Goal: Download file/media

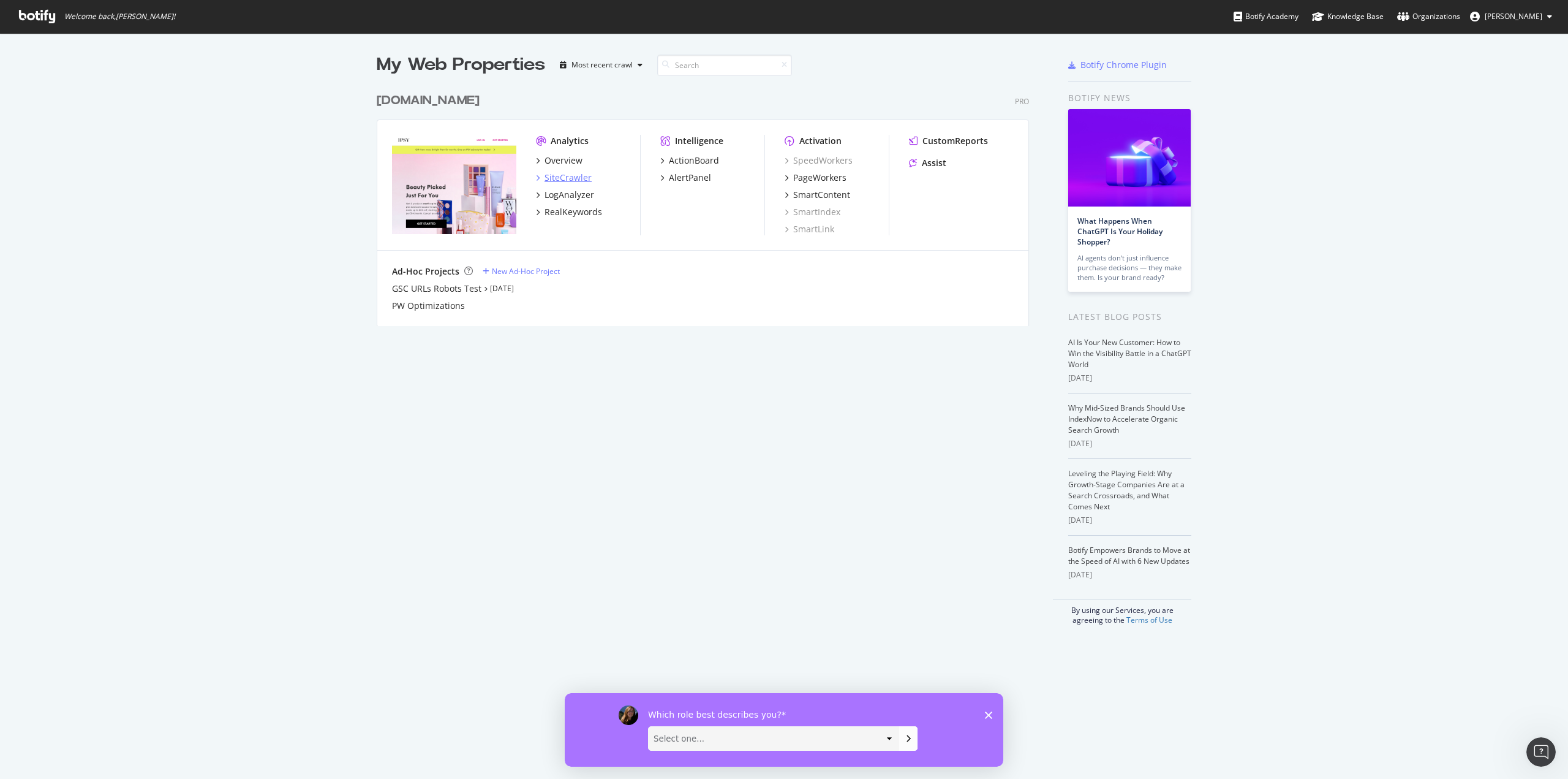
click at [562, 175] on div "SiteCrawler" at bounding box center [568, 177] width 47 height 12
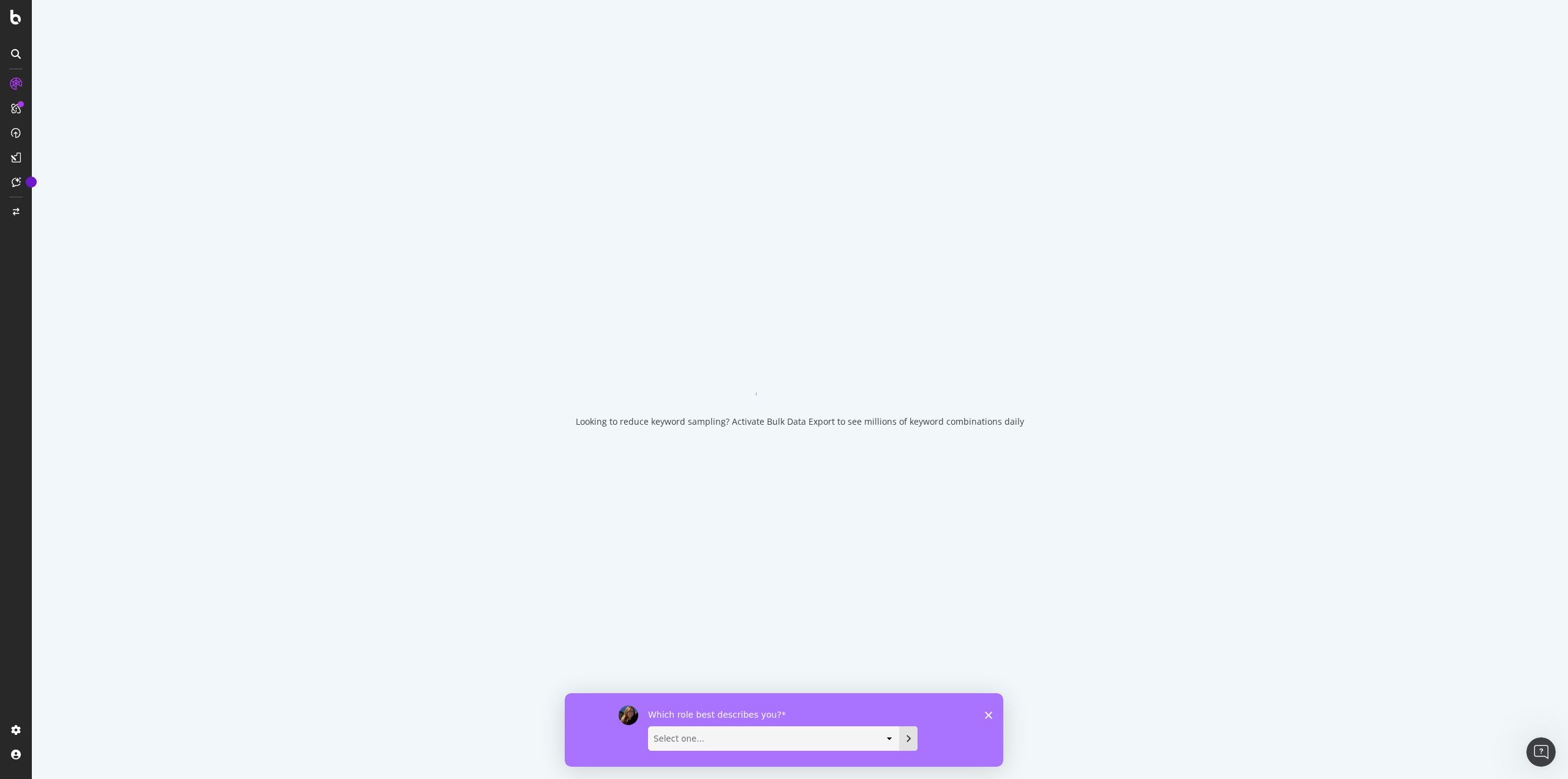
drag, startPoint x: 888, startPoint y: 737, endPoint x: 903, endPoint y: 732, distance: 15.8
click at [888, 737] on select "Select one... Analyst/BI C-level Leadership Content Manager Engineer Marketing …" at bounding box center [774, 738] width 250 height 23
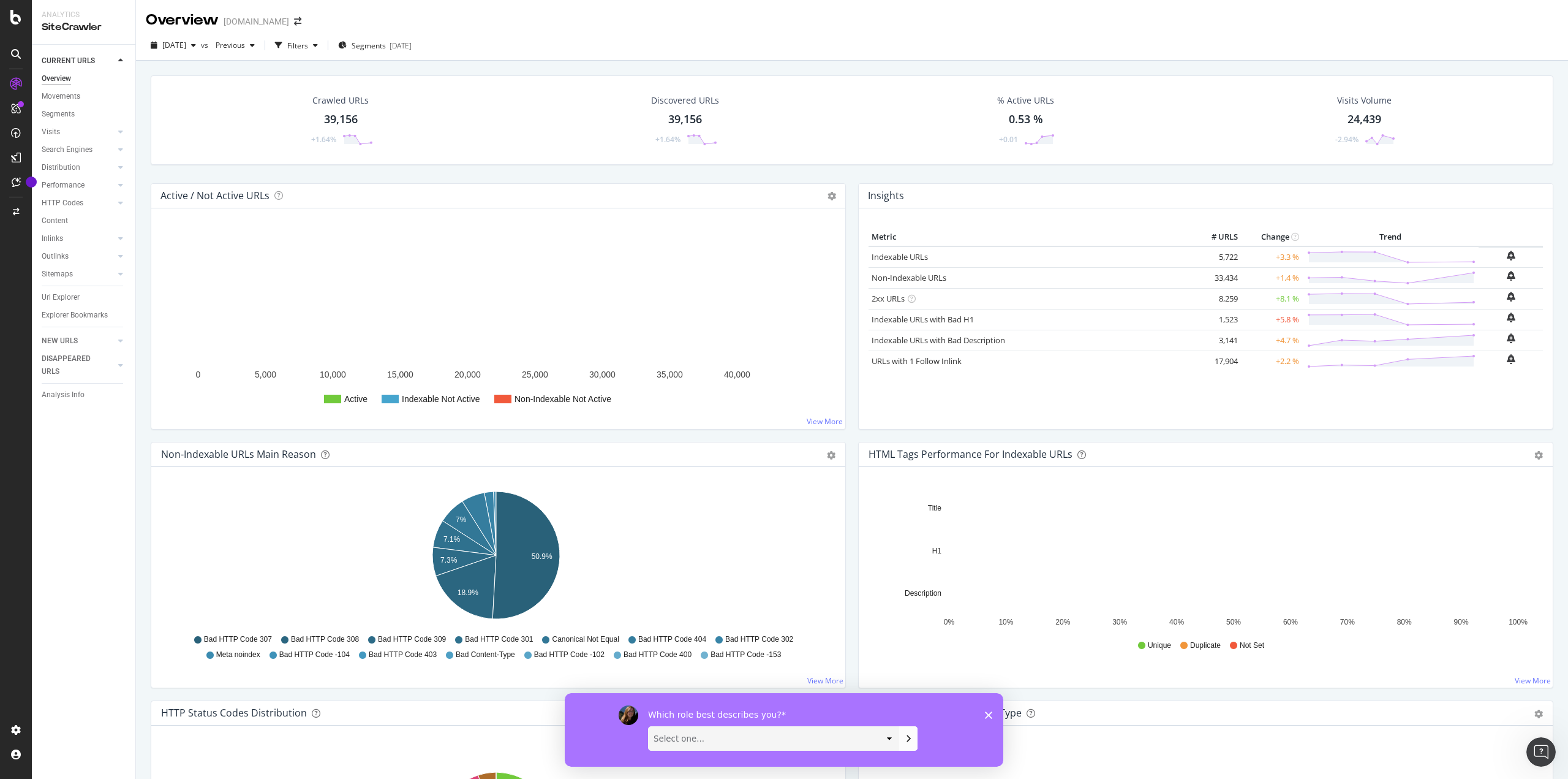
select select "Marketing Manager"
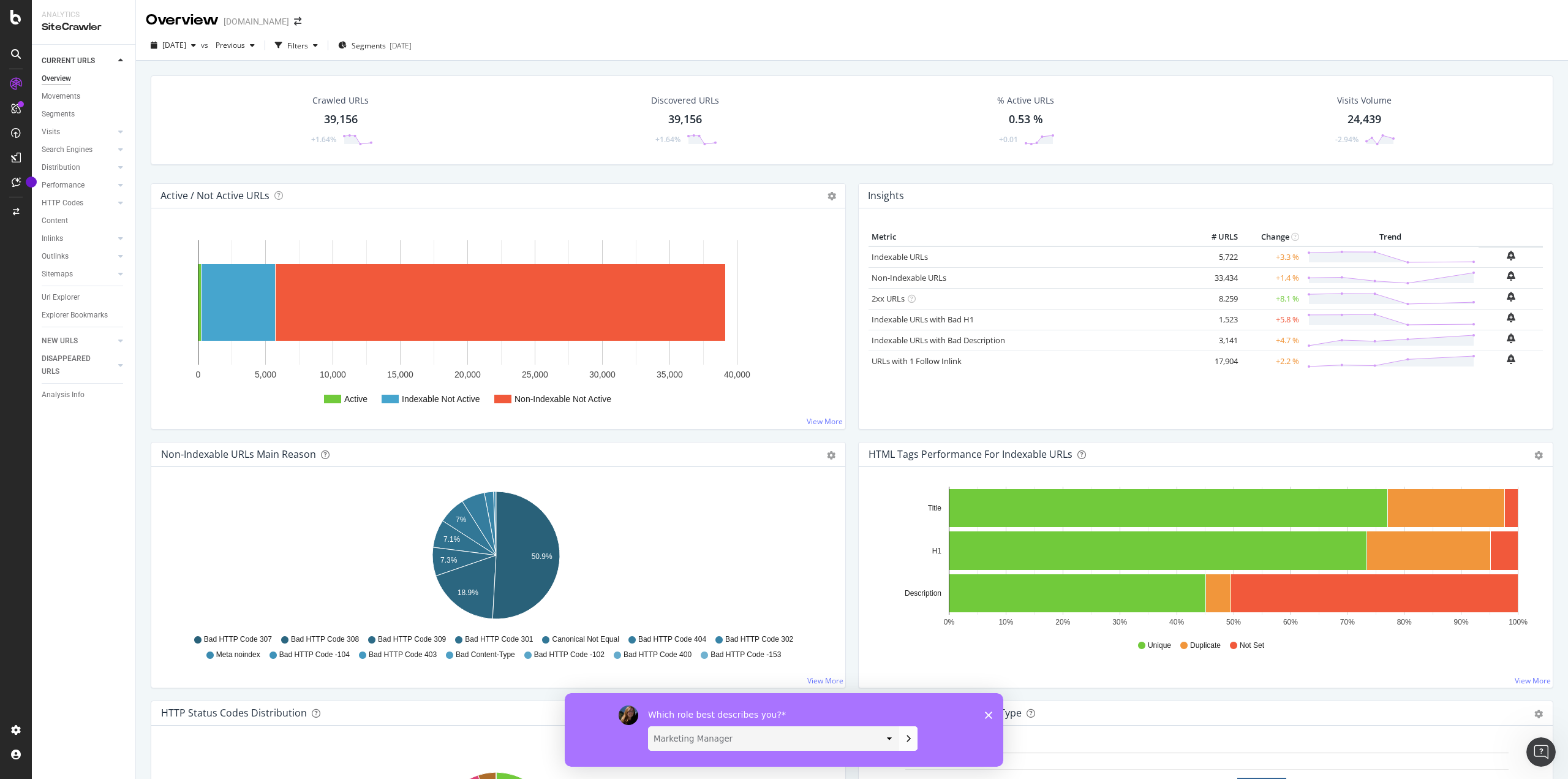
click at [649, 726] on select "Select one... Analyst/BI C-level Leadership Content Manager Engineer Marketing …" at bounding box center [774, 738] width 250 height 23
click at [901, 739] on button "Submit your response" at bounding box center [908, 737] width 18 height 24
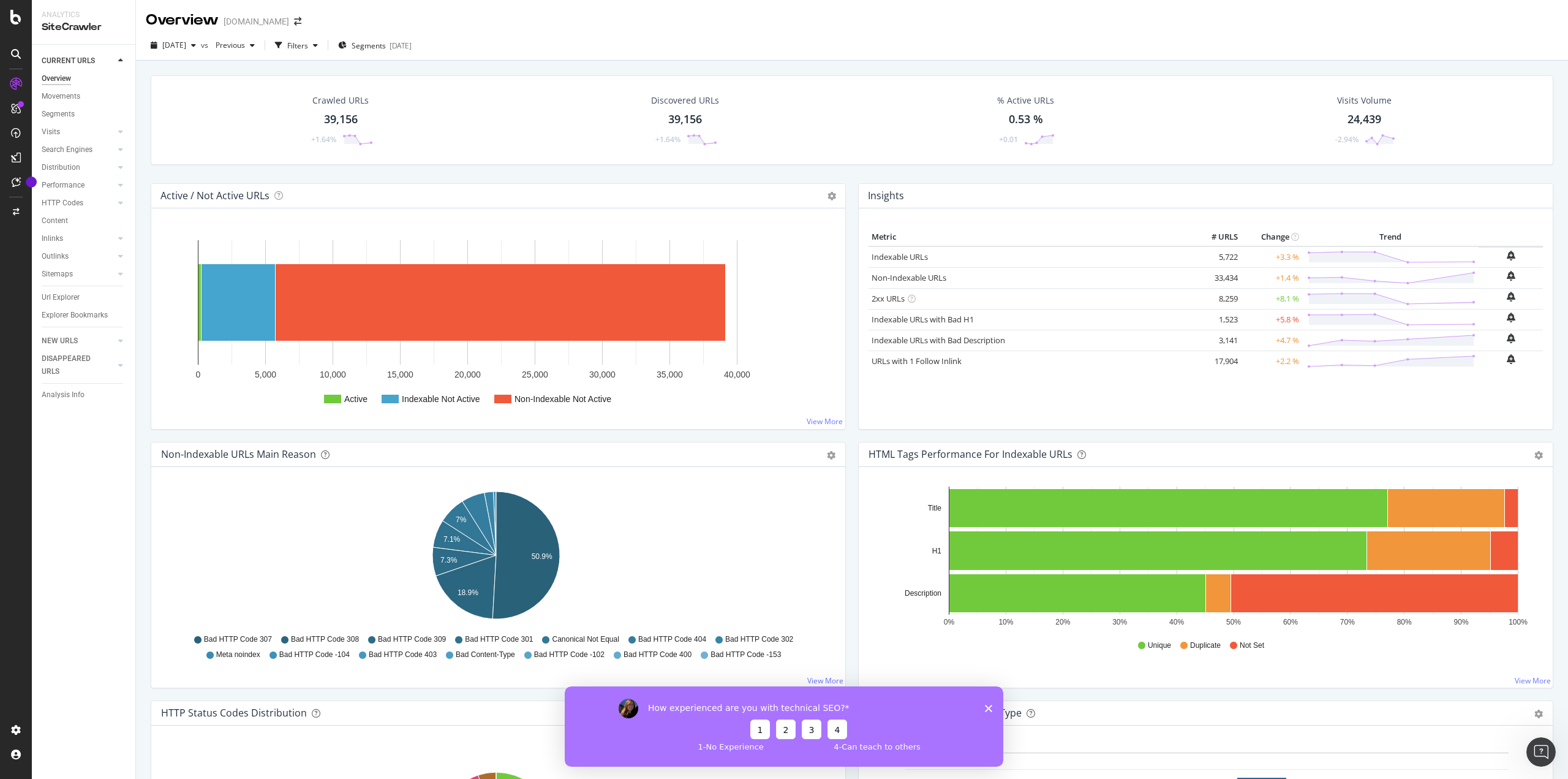
click at [765, 728] on button "1" at bounding box center [760, 728] width 20 height 20
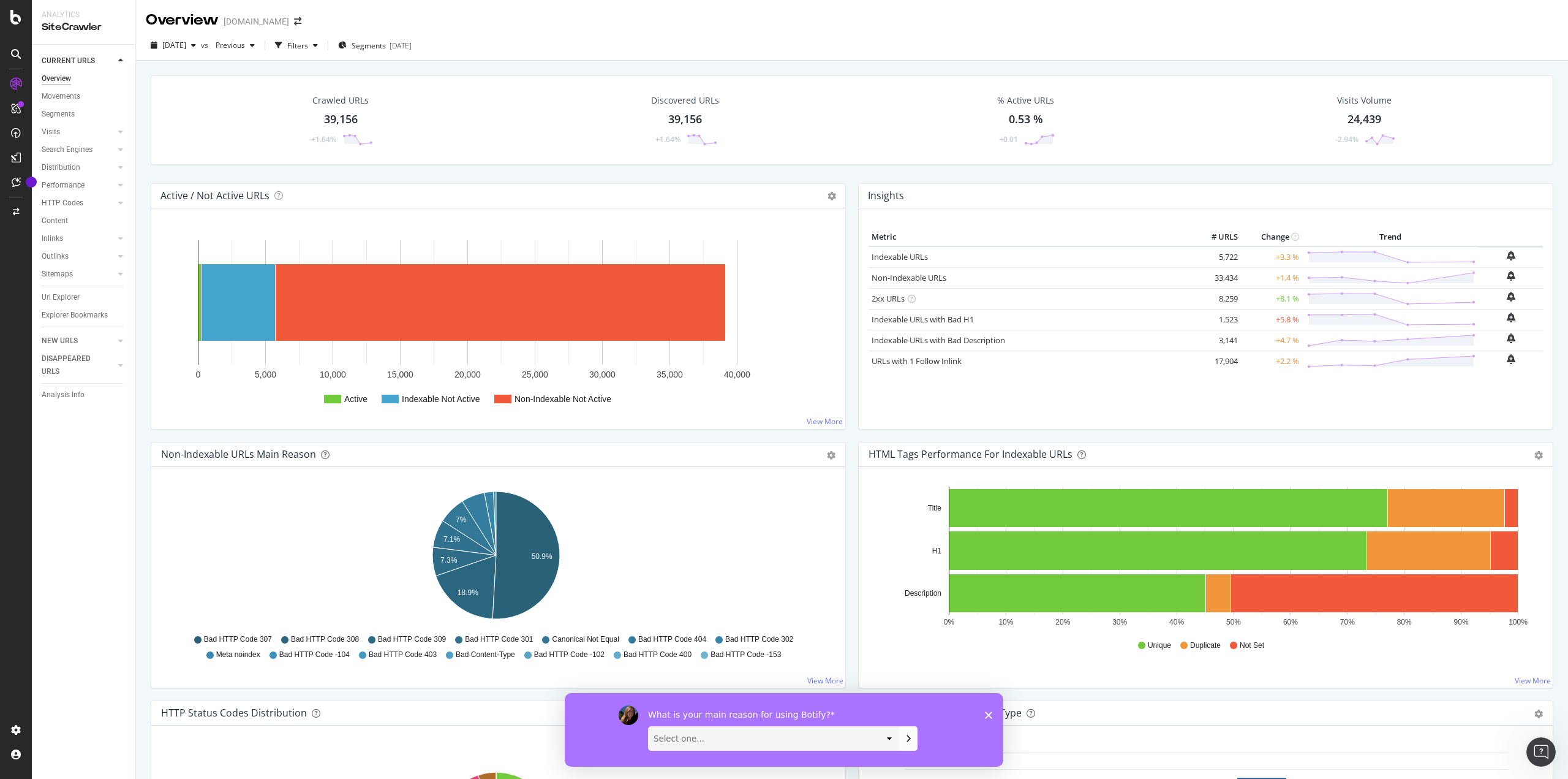
click at [825, 728] on select "Select one... Manipulate data to investigate and monitor technical SEO issues P…" at bounding box center [774, 738] width 250 height 23
click at [989, 712] on icon "Close survey" at bounding box center [989, 715] width 7 height 7
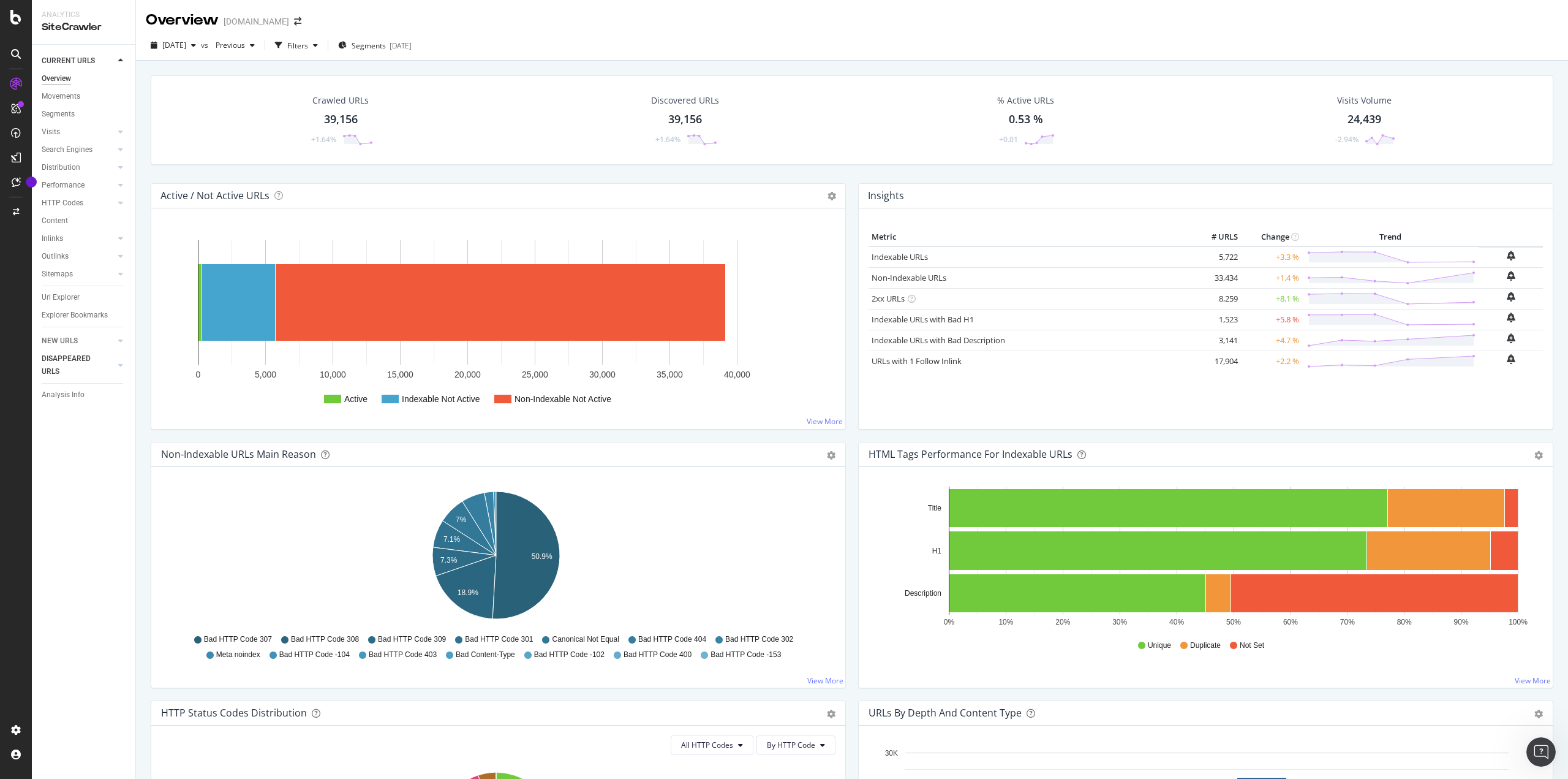
click at [105, 362] on div at bounding box center [108, 365] width 11 height 12
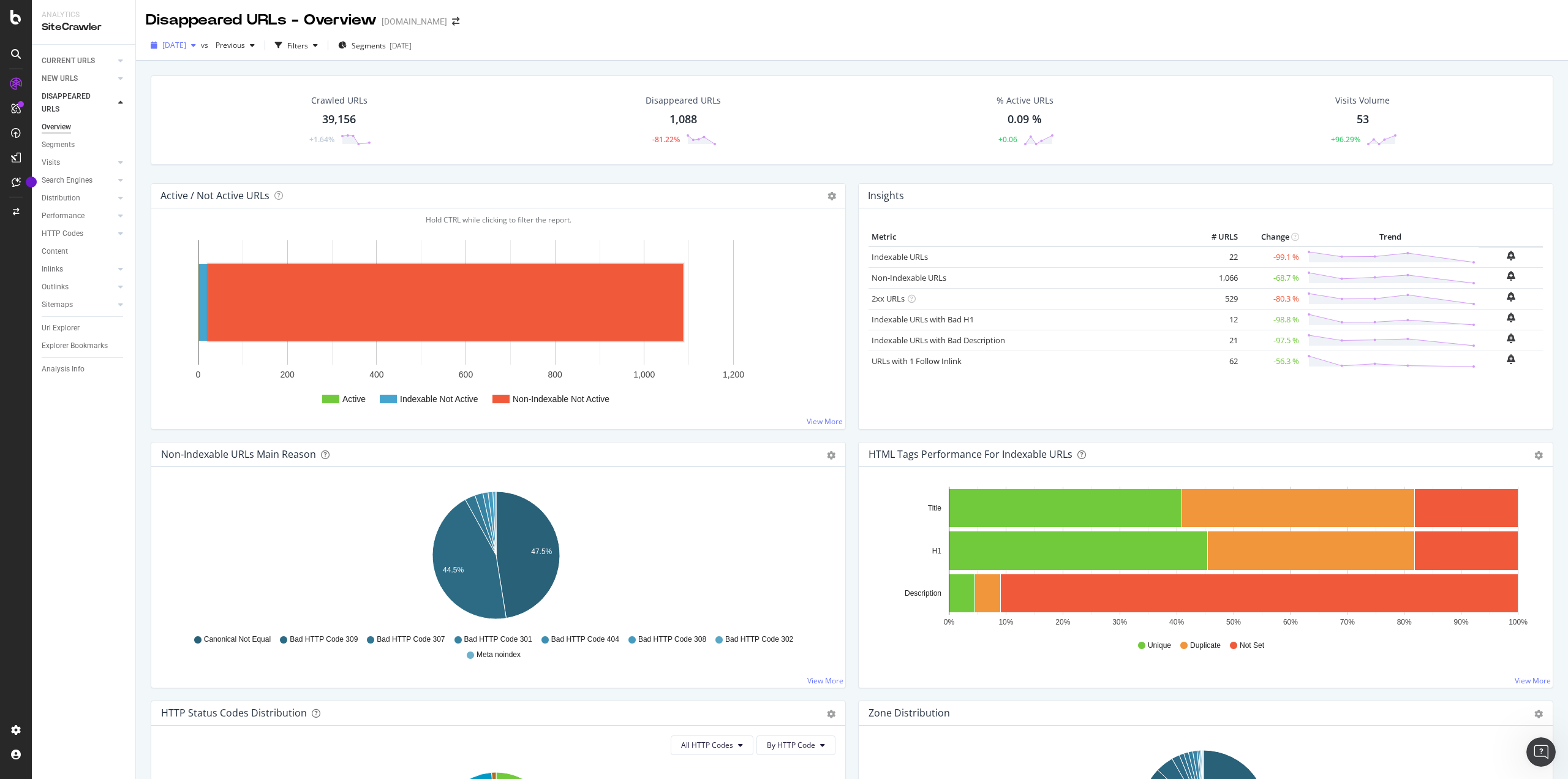
click at [175, 45] on span "[DATE]" at bounding box center [174, 45] width 24 height 10
click at [277, 133] on span at bounding box center [282, 135] width 15 height 15
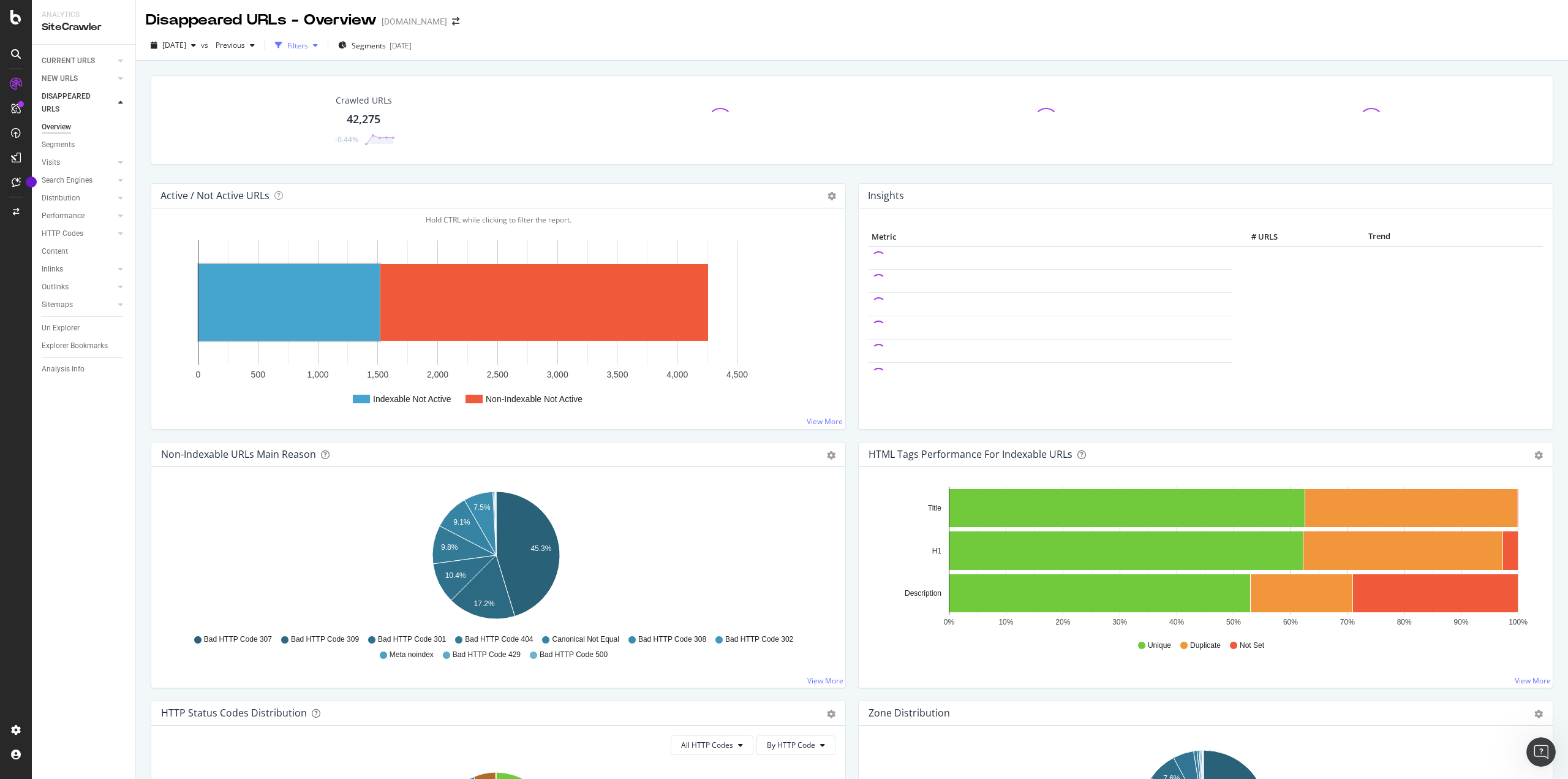
click at [308, 47] on div "Filters" at bounding box center [298, 45] width 20 height 10
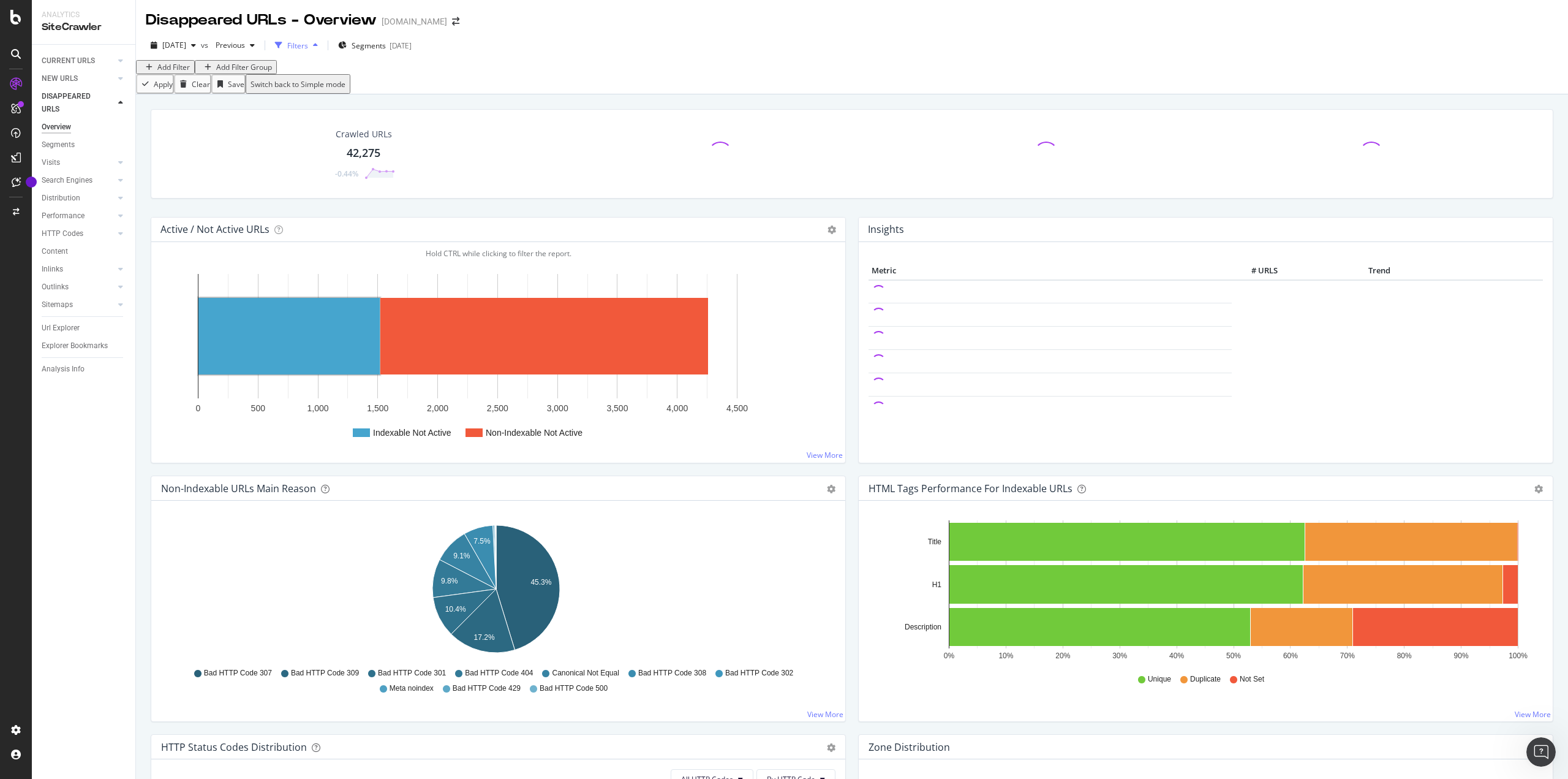
click at [318, 47] on icon "button" at bounding box center [315, 45] width 5 height 7
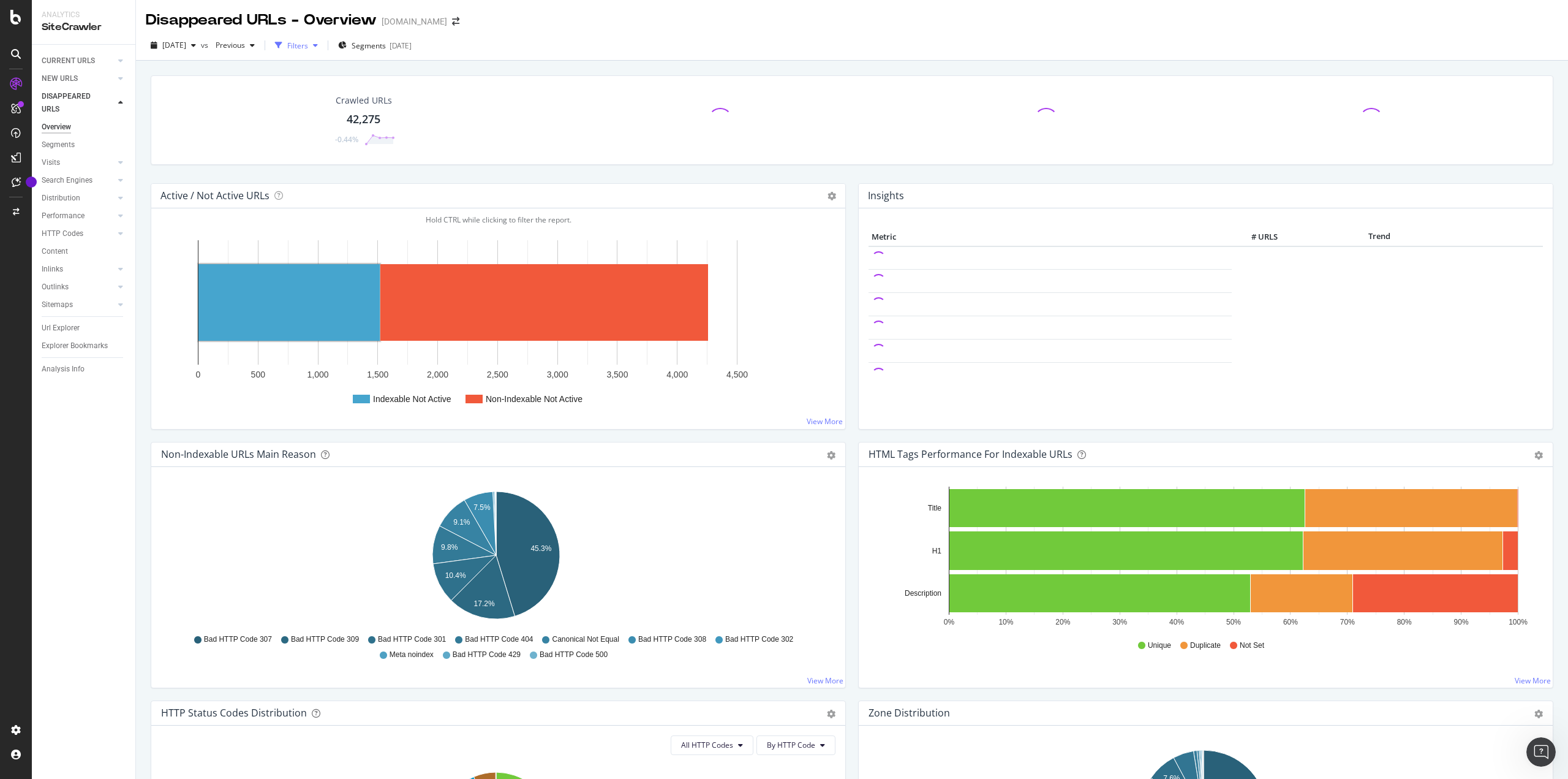
click at [318, 47] on icon "button" at bounding box center [315, 45] width 5 height 7
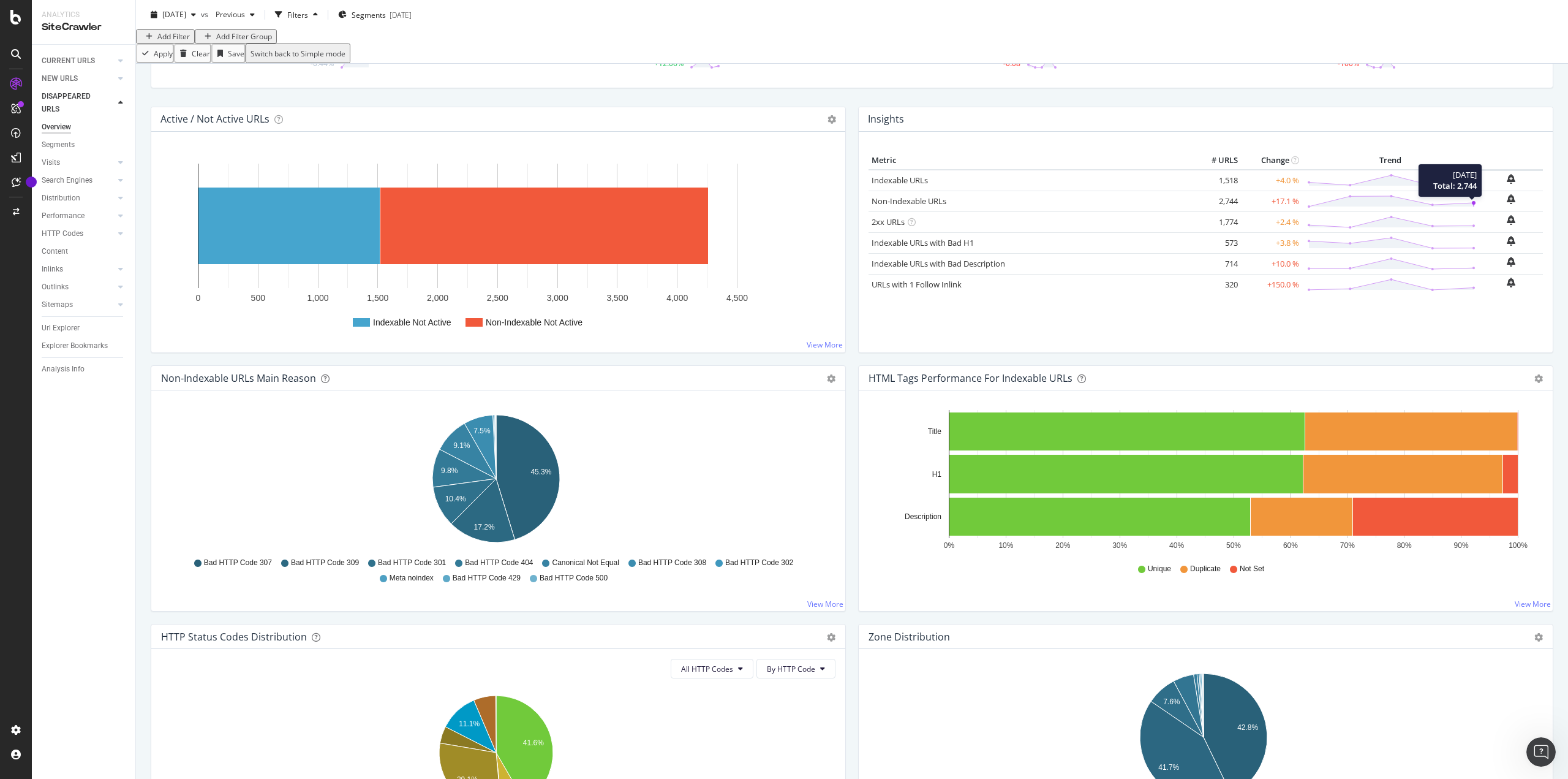
scroll to position [368, 0]
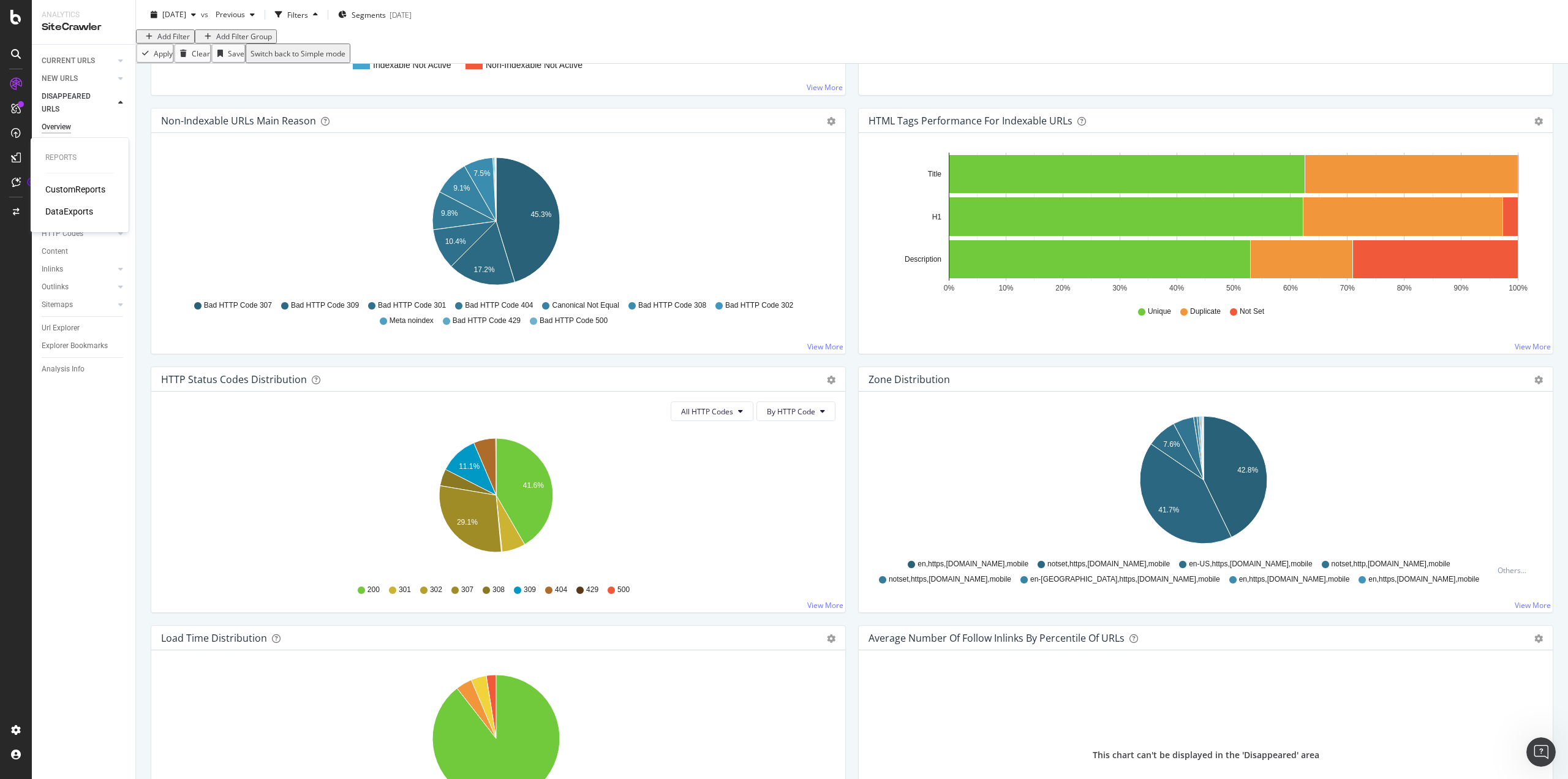
click at [78, 212] on div "DataExports" at bounding box center [69, 211] width 48 height 12
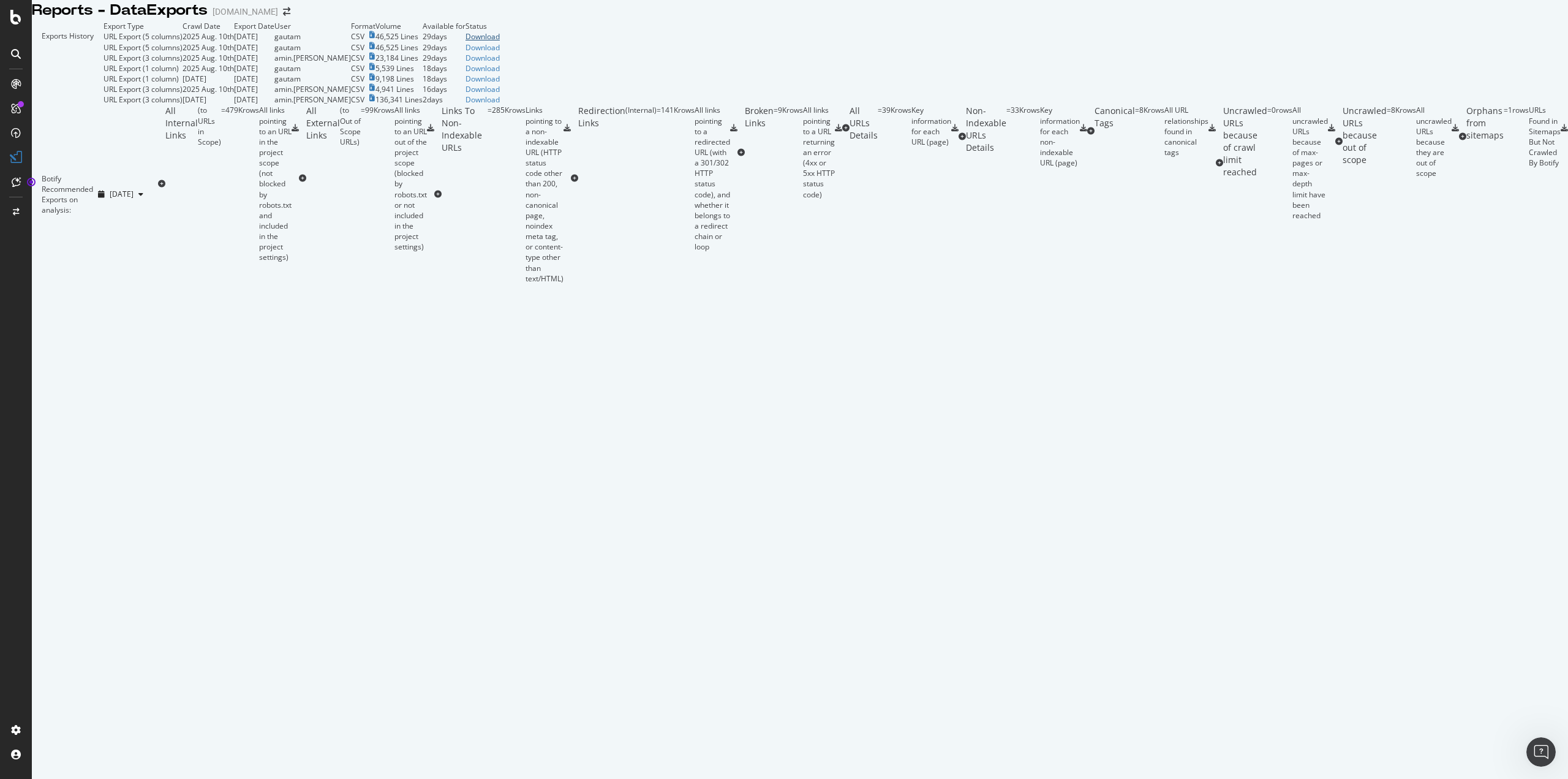
click at [500, 42] on div "Download" at bounding box center [482, 37] width 34 height 10
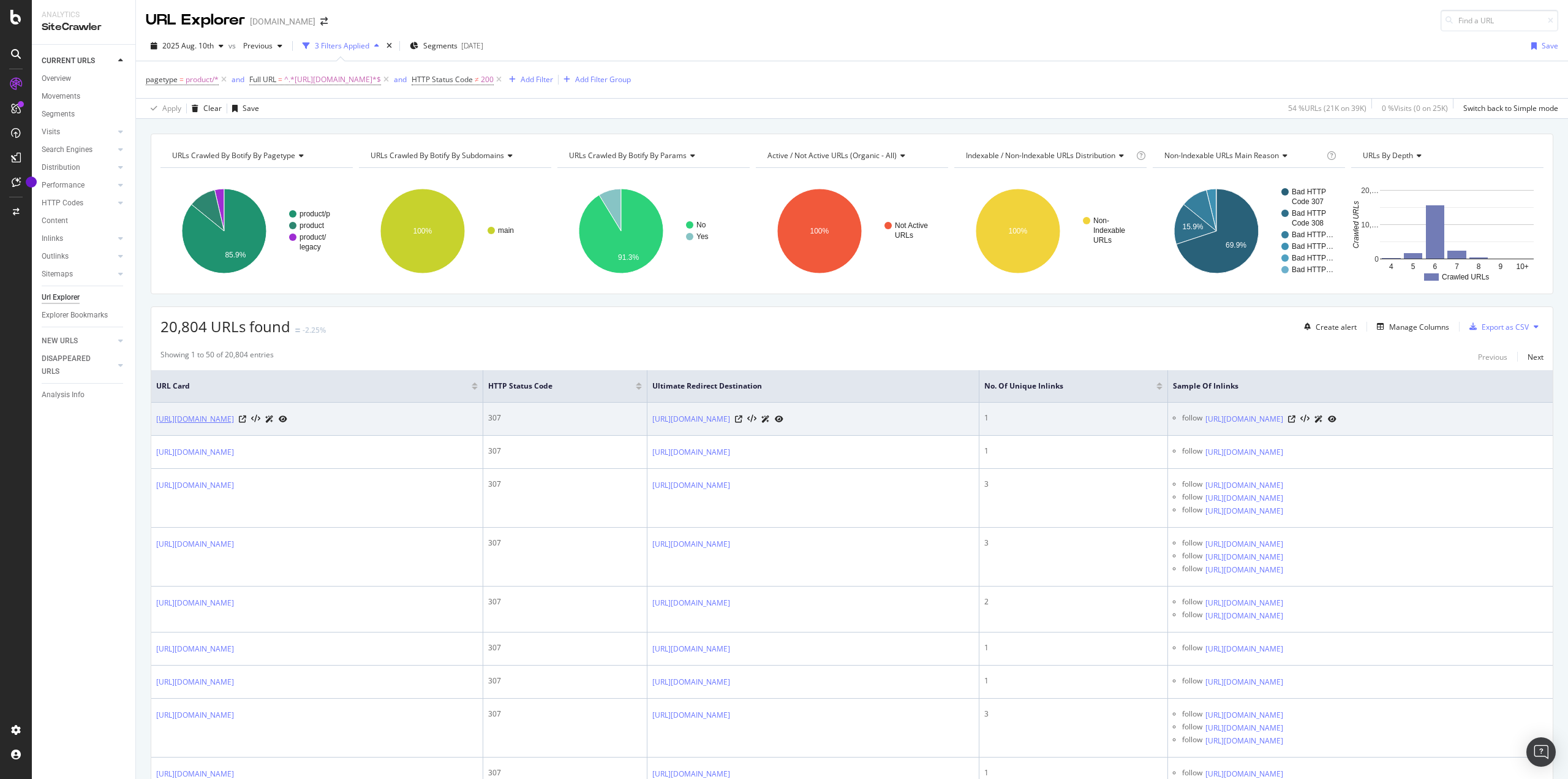
click at [234, 420] on link "https://www.ipsy.com/p/glowiest-peachy-glow-and-mangosteen-sheet-mask-duo_p-kmm…" at bounding box center [195, 419] width 78 height 12
click at [247, 423] on icon at bounding box center [243, 420] width 7 height 7
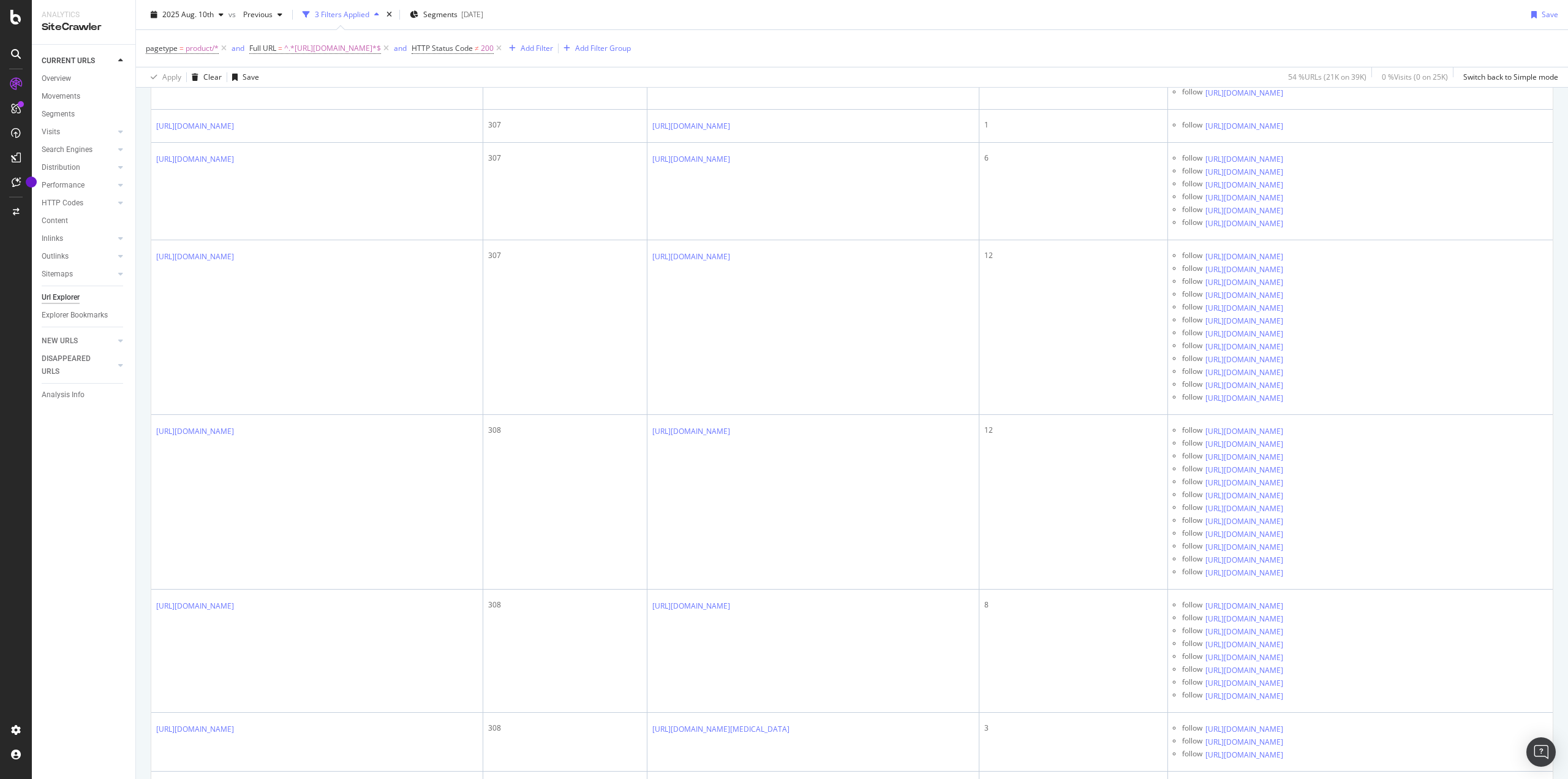
scroll to position [858, 0]
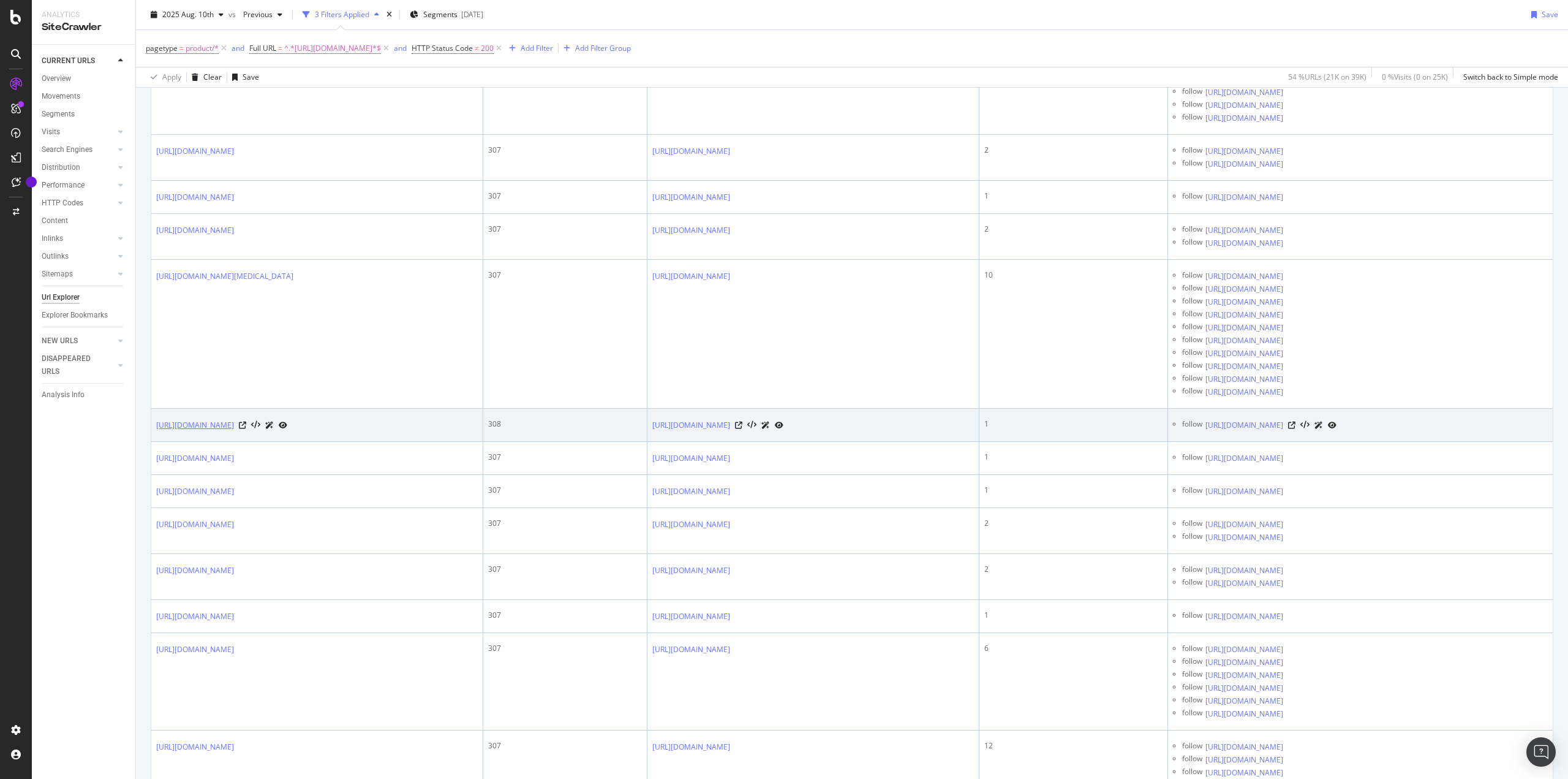
click at [234, 431] on link "https://www.ipsy.com/p/shaina-b-miami-cream-bronzer_p-lasgssh93dw717xn" at bounding box center [195, 425] width 78 height 12
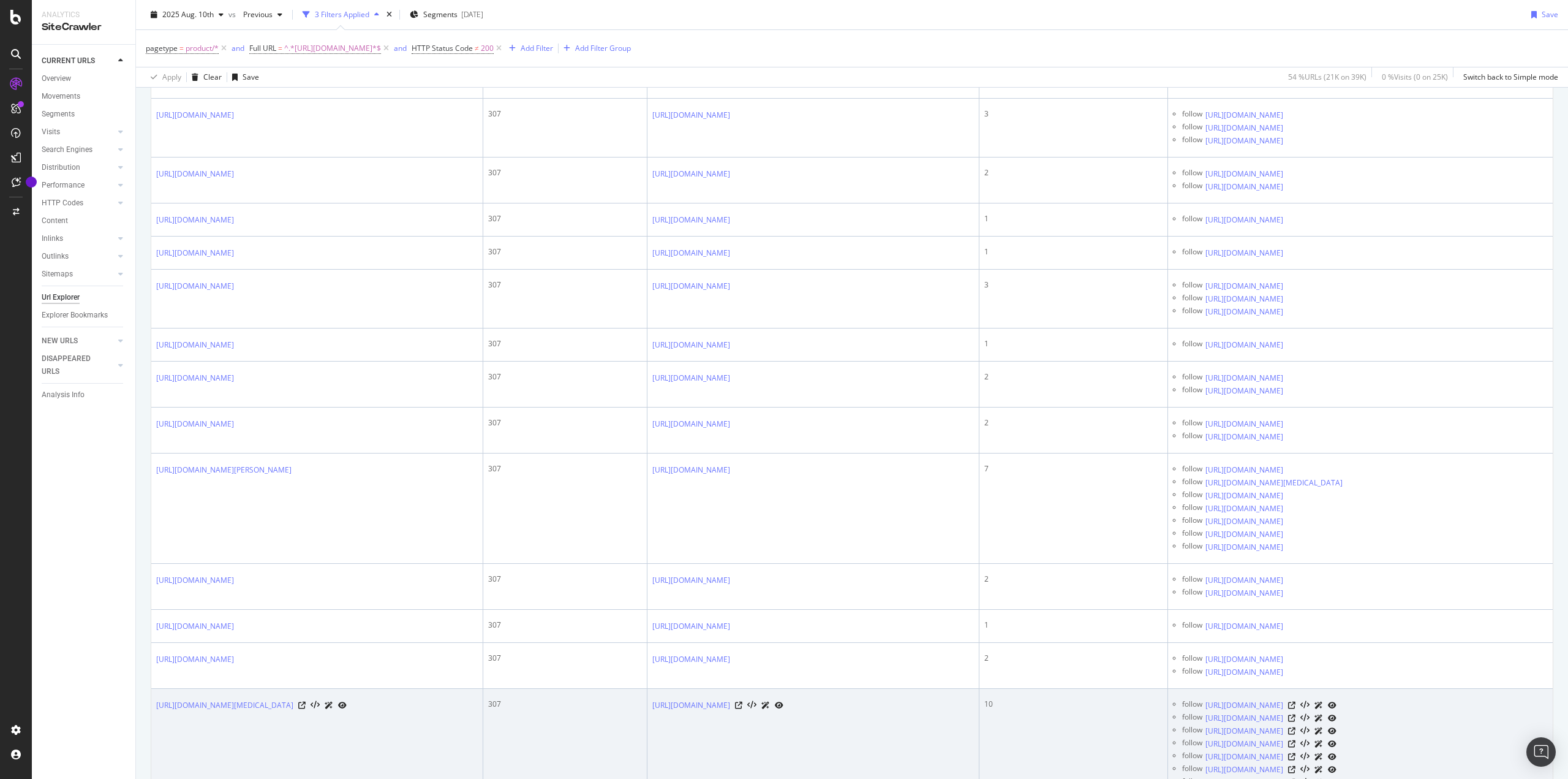
scroll to position [0, 0]
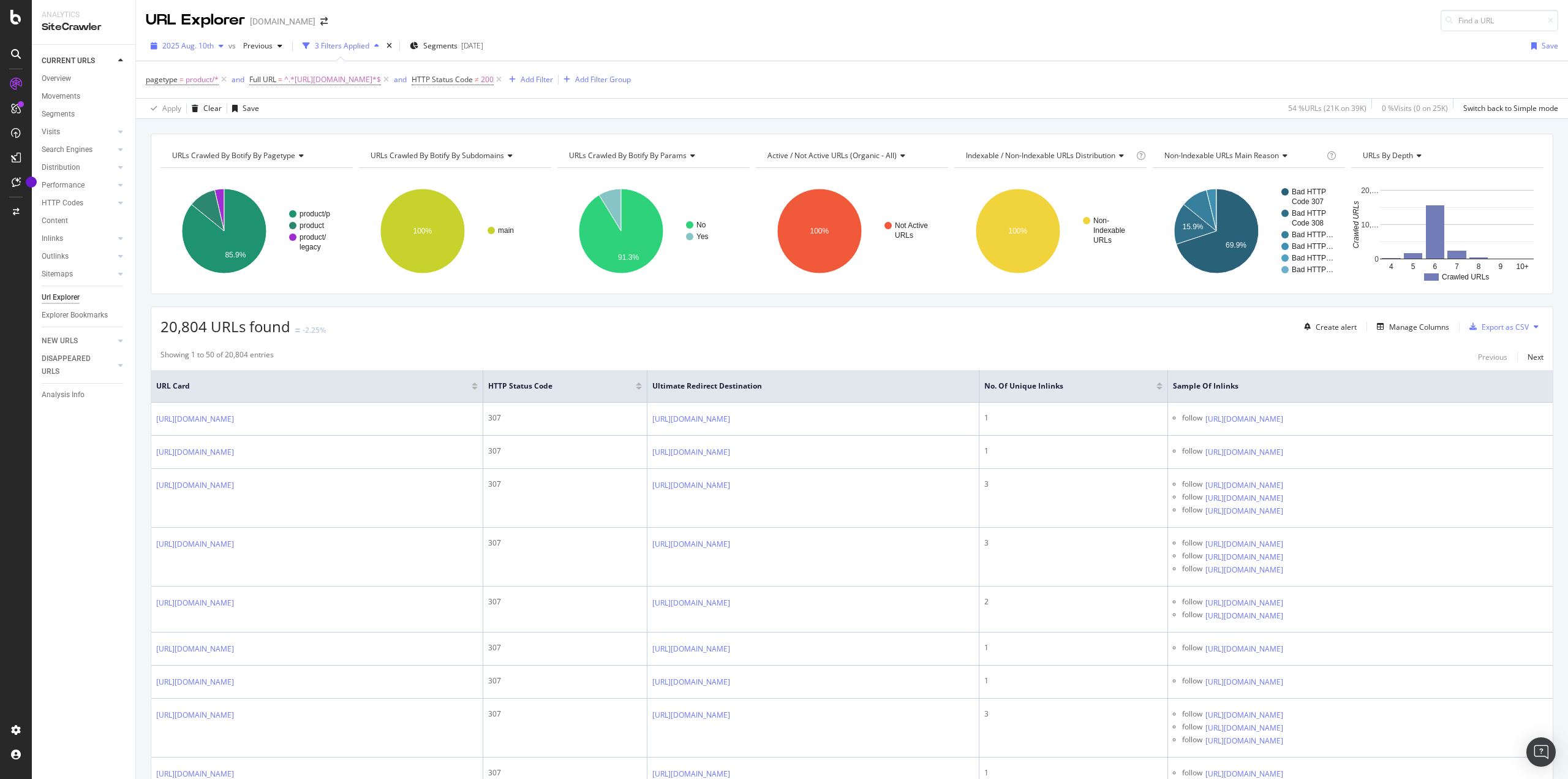
click at [222, 46] on icon "button" at bounding box center [221, 46] width 5 height 7
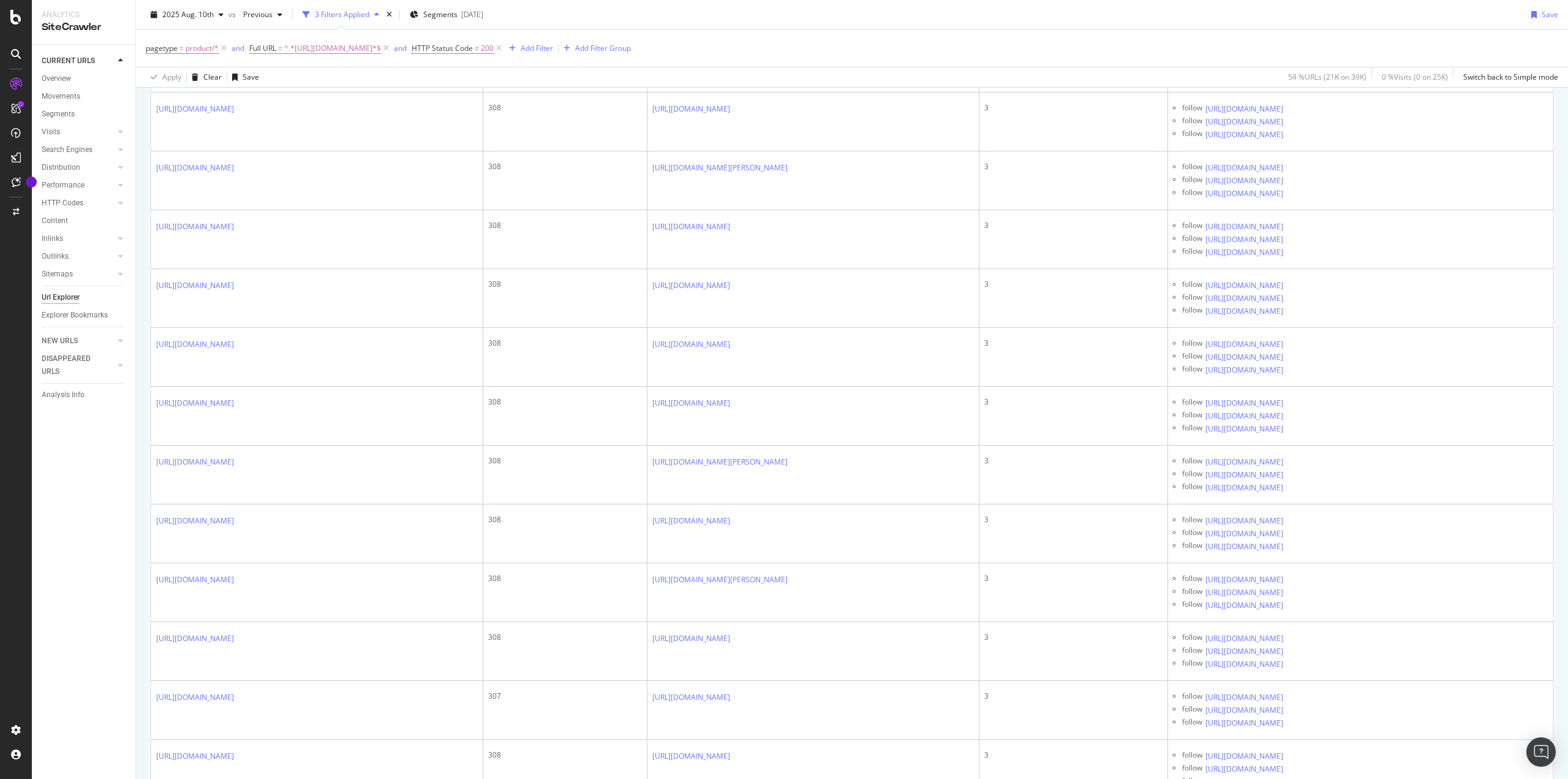
scroll to position [2465, 0]
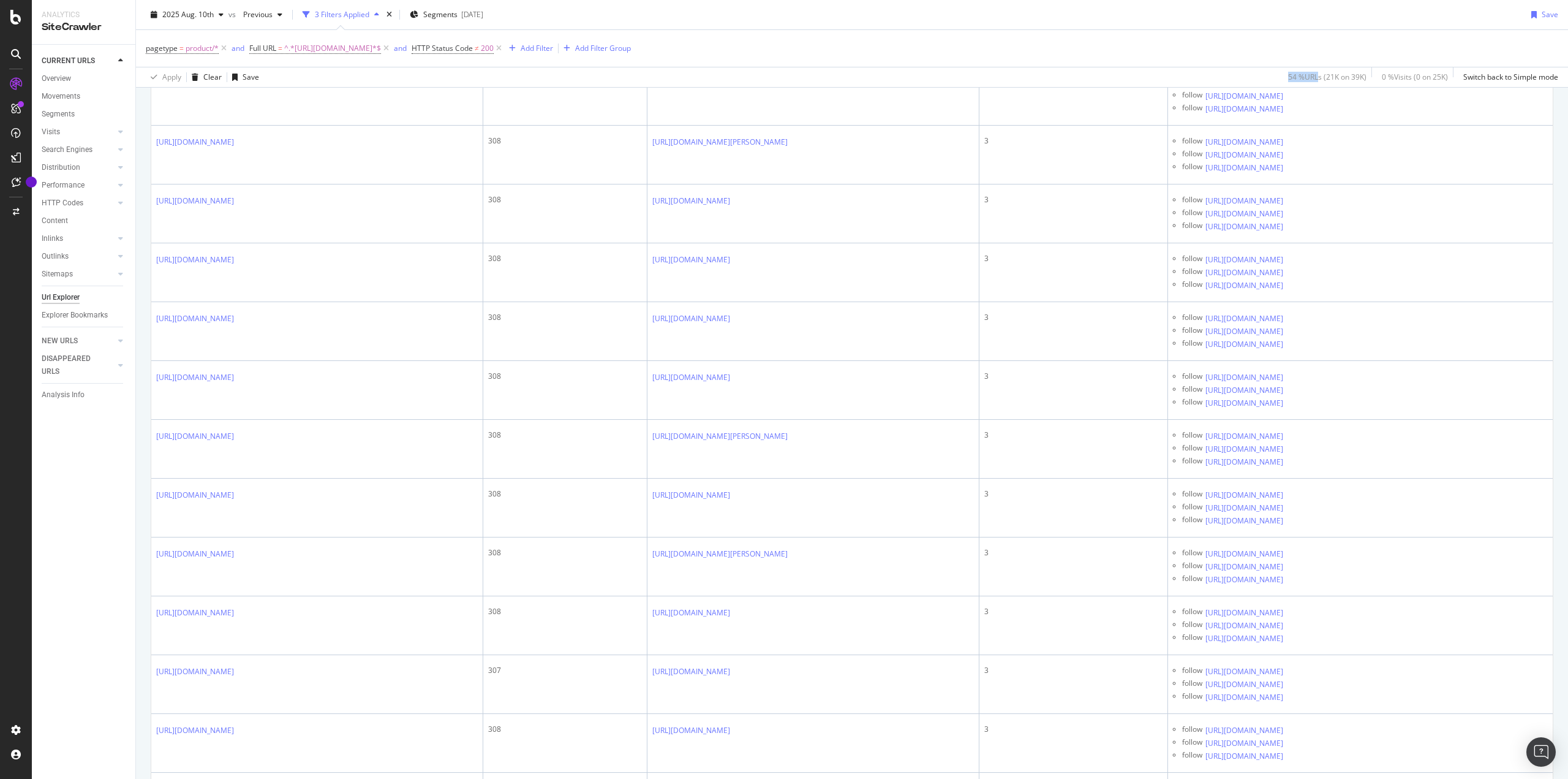
drag, startPoint x: 1291, startPoint y: 78, endPoint x: 1267, endPoint y: 77, distance: 24.0
click at [1267, 77] on div "Apply Clear Save 54 % URLs ( 21K on 39K ) 0 % Visits ( 0 on 25K ) Switch back t…" at bounding box center [852, 77] width 1432 height 20
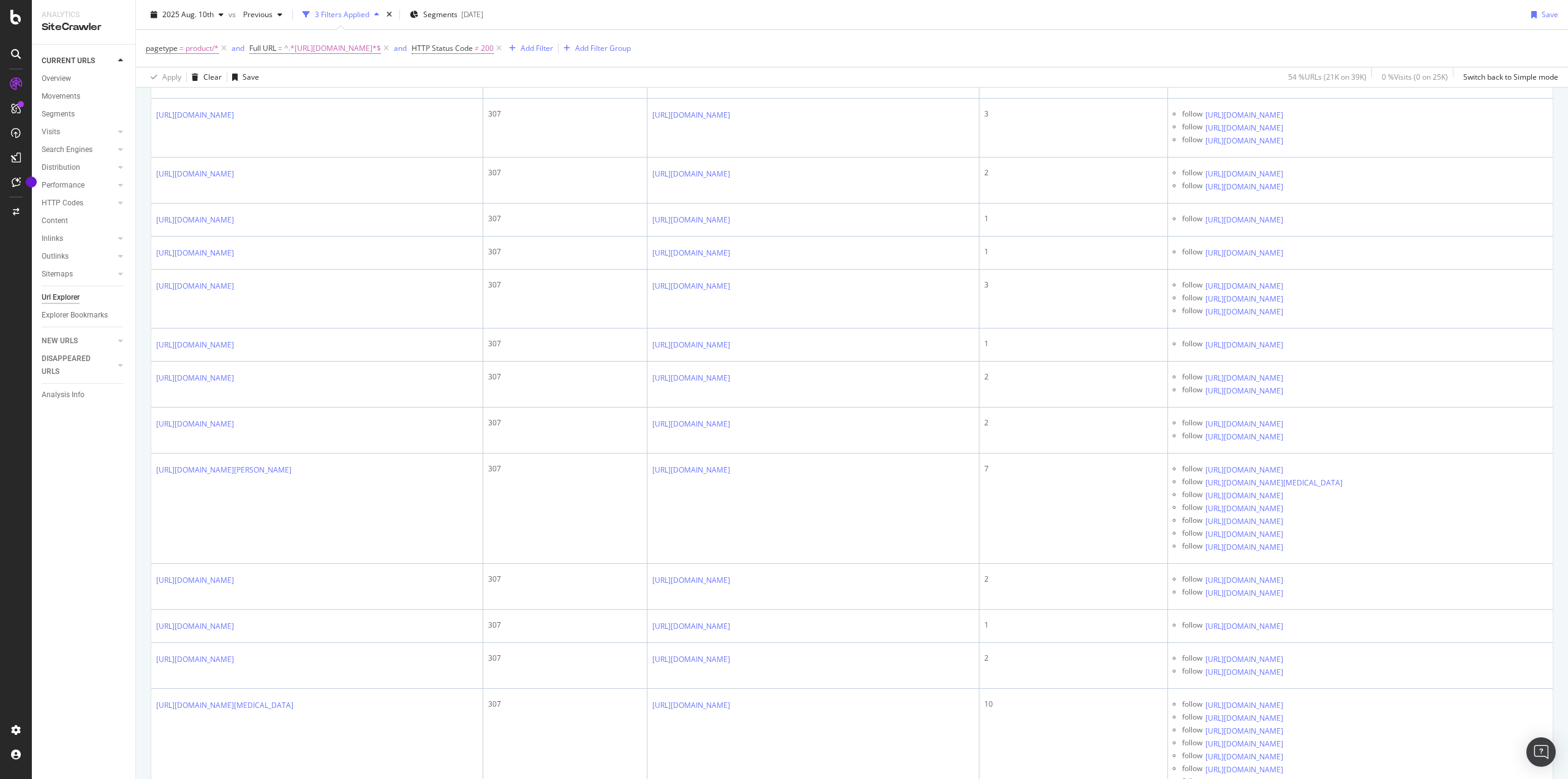
scroll to position [0, 0]
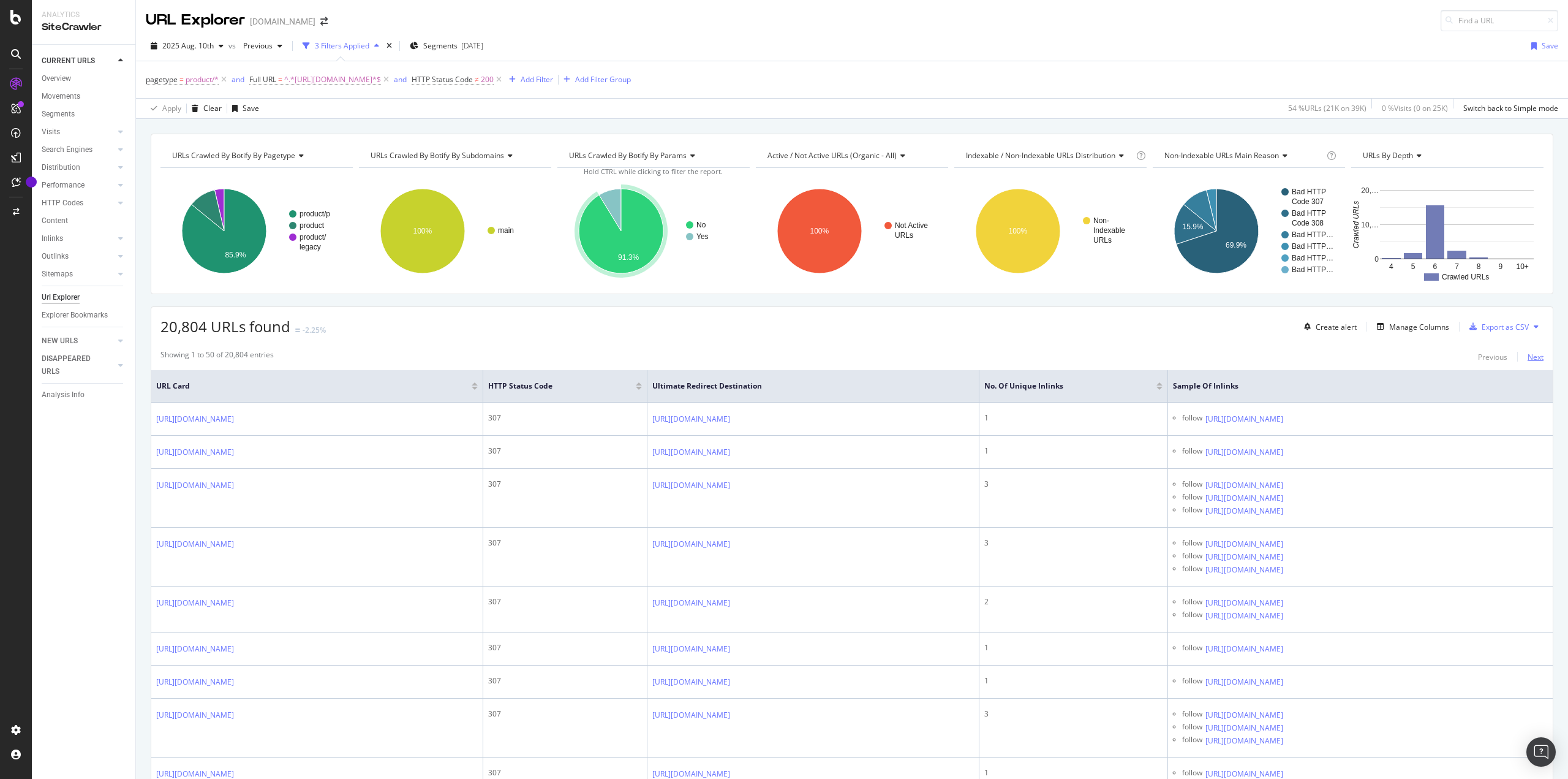
click at [1531, 359] on div "Next" at bounding box center [1536, 357] width 16 height 10
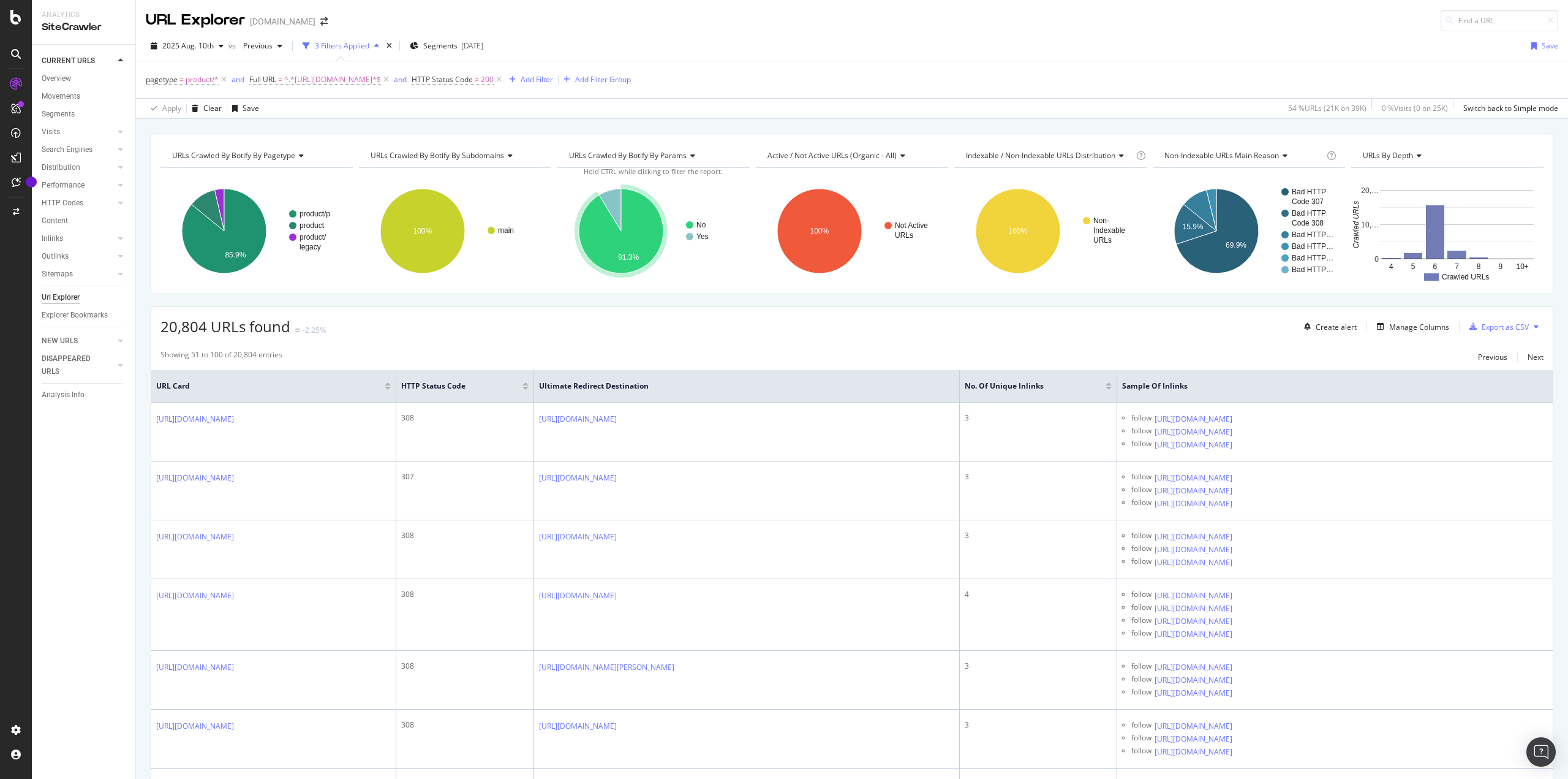
click at [526, 389] on div at bounding box center [525, 388] width 6 height 3
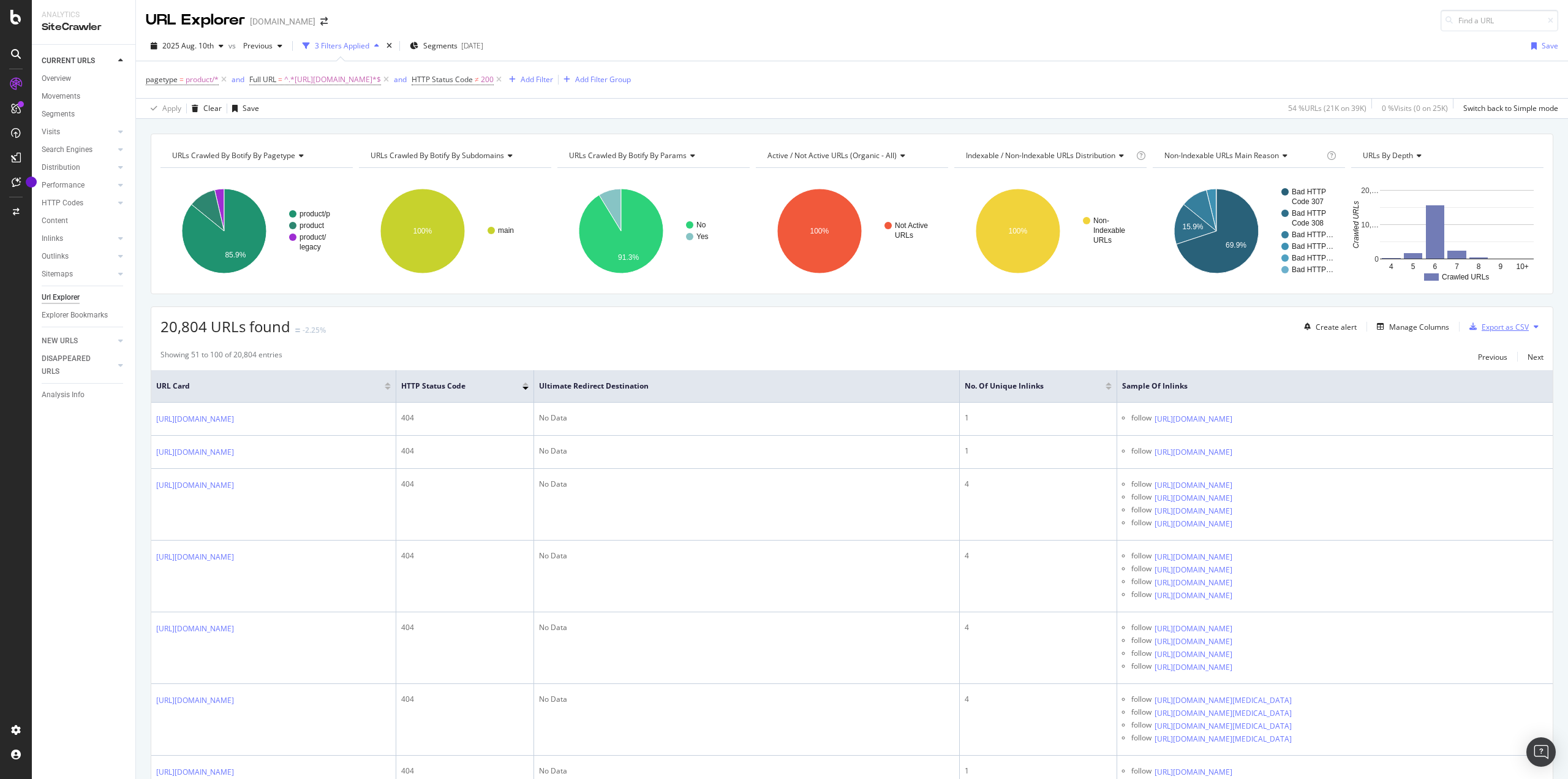
click at [1507, 326] on div "Export as CSV" at bounding box center [1505, 327] width 47 height 10
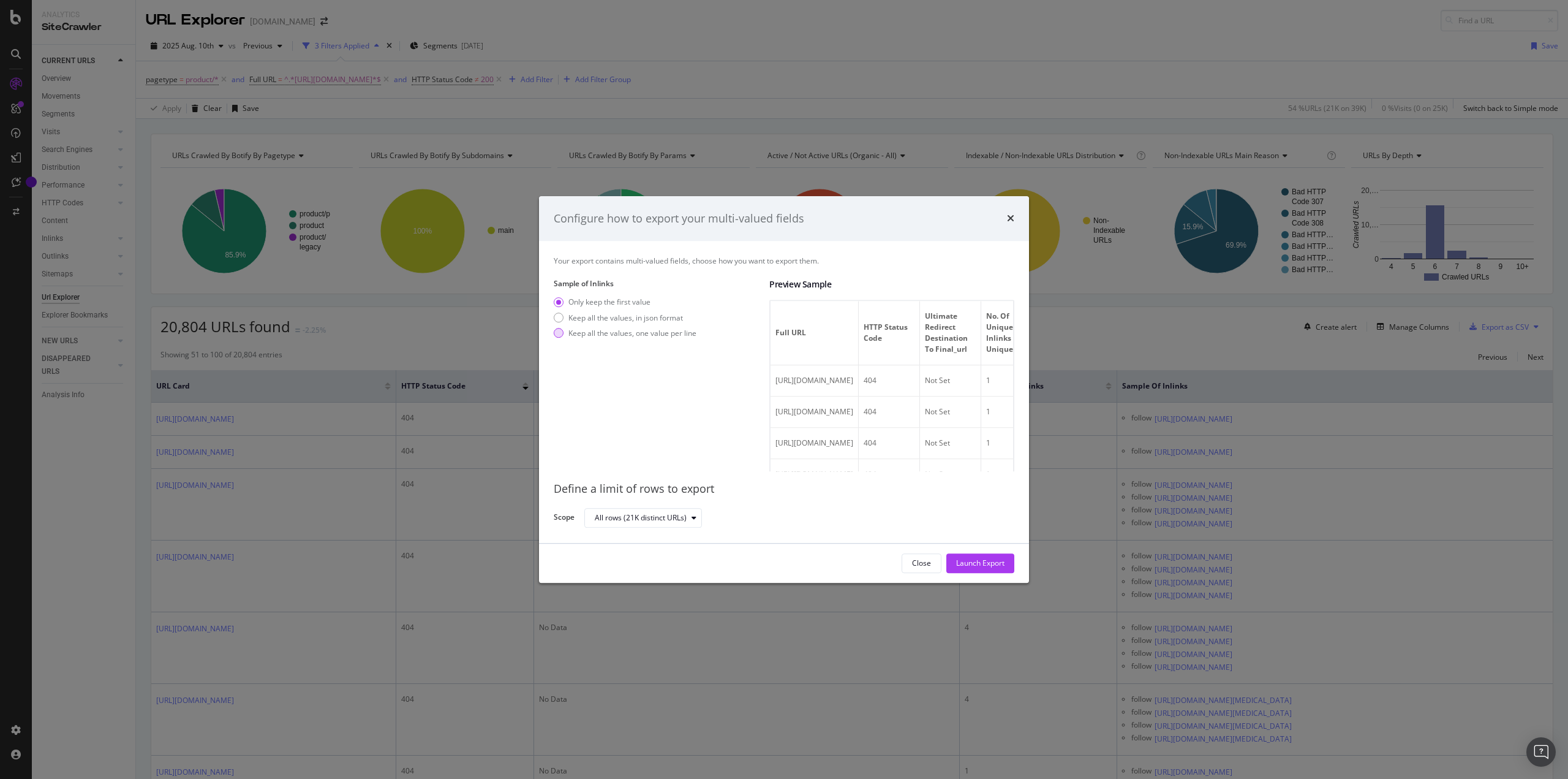
click at [661, 334] on div "Keep all the values, one value per line" at bounding box center [632, 333] width 128 height 10
click at [986, 562] on div "Launch Export" at bounding box center [980, 564] width 48 height 10
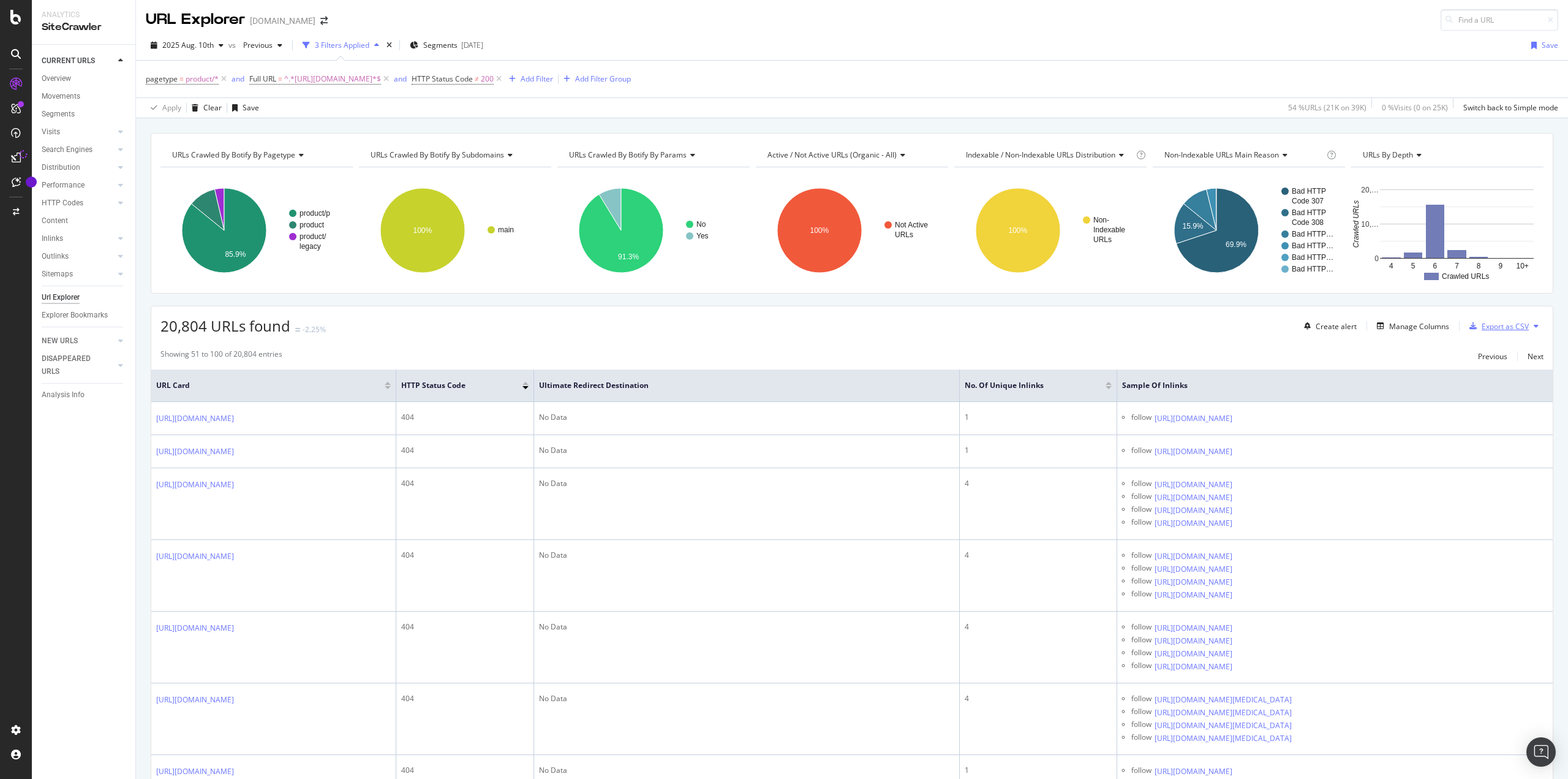
scroll to position [0, 0]
drag, startPoint x: 299, startPoint y: 420, endPoint x: 112, endPoint y: 439, distance: 188.0
click at [88, 439] on div "CURRENT URLS Overview Movements Segments Visits Analysis Orphan URLs Search Eng…" at bounding box center [83, 411] width 103 height 734
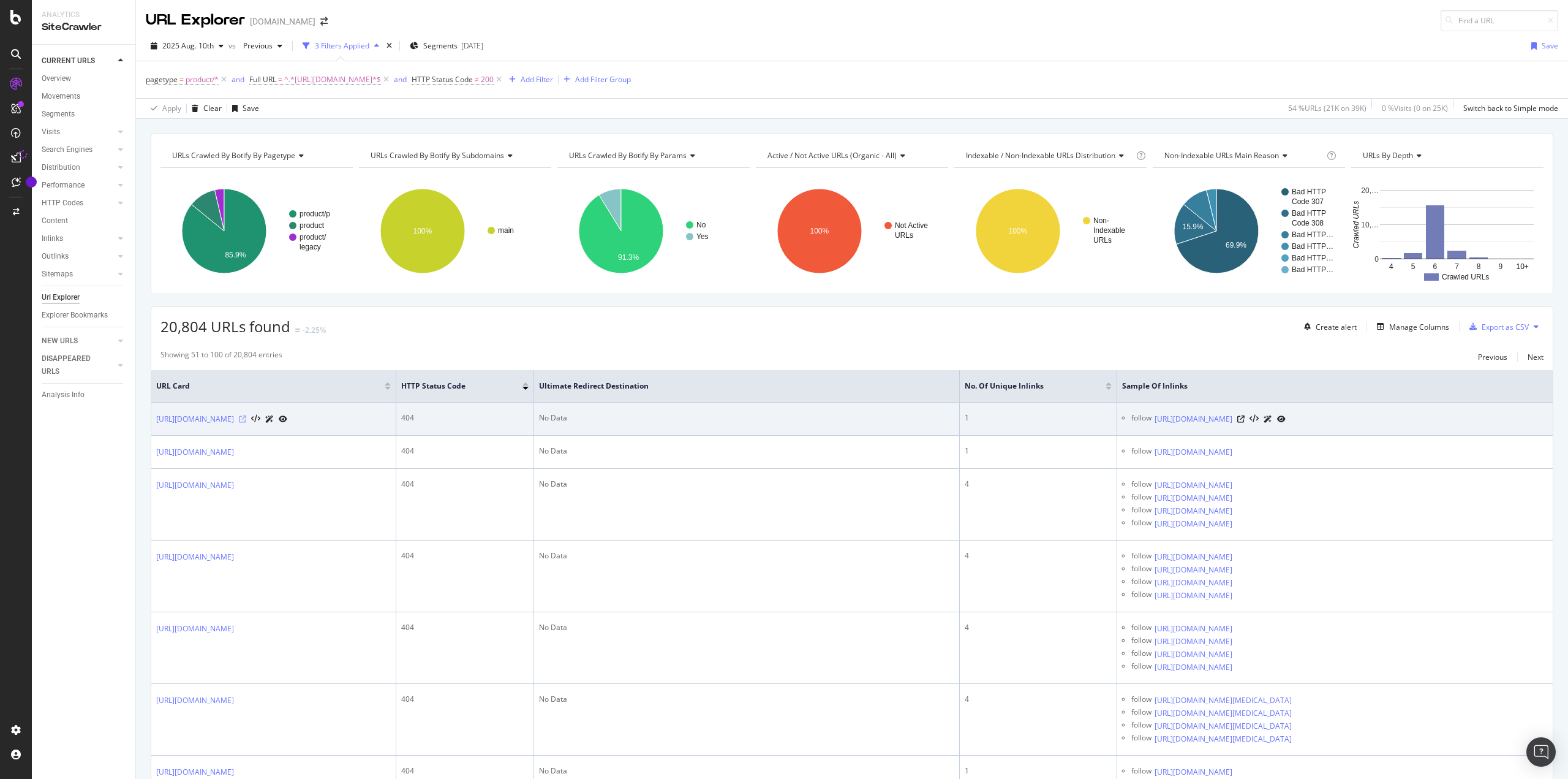
click at [247, 423] on icon at bounding box center [243, 420] width 7 height 7
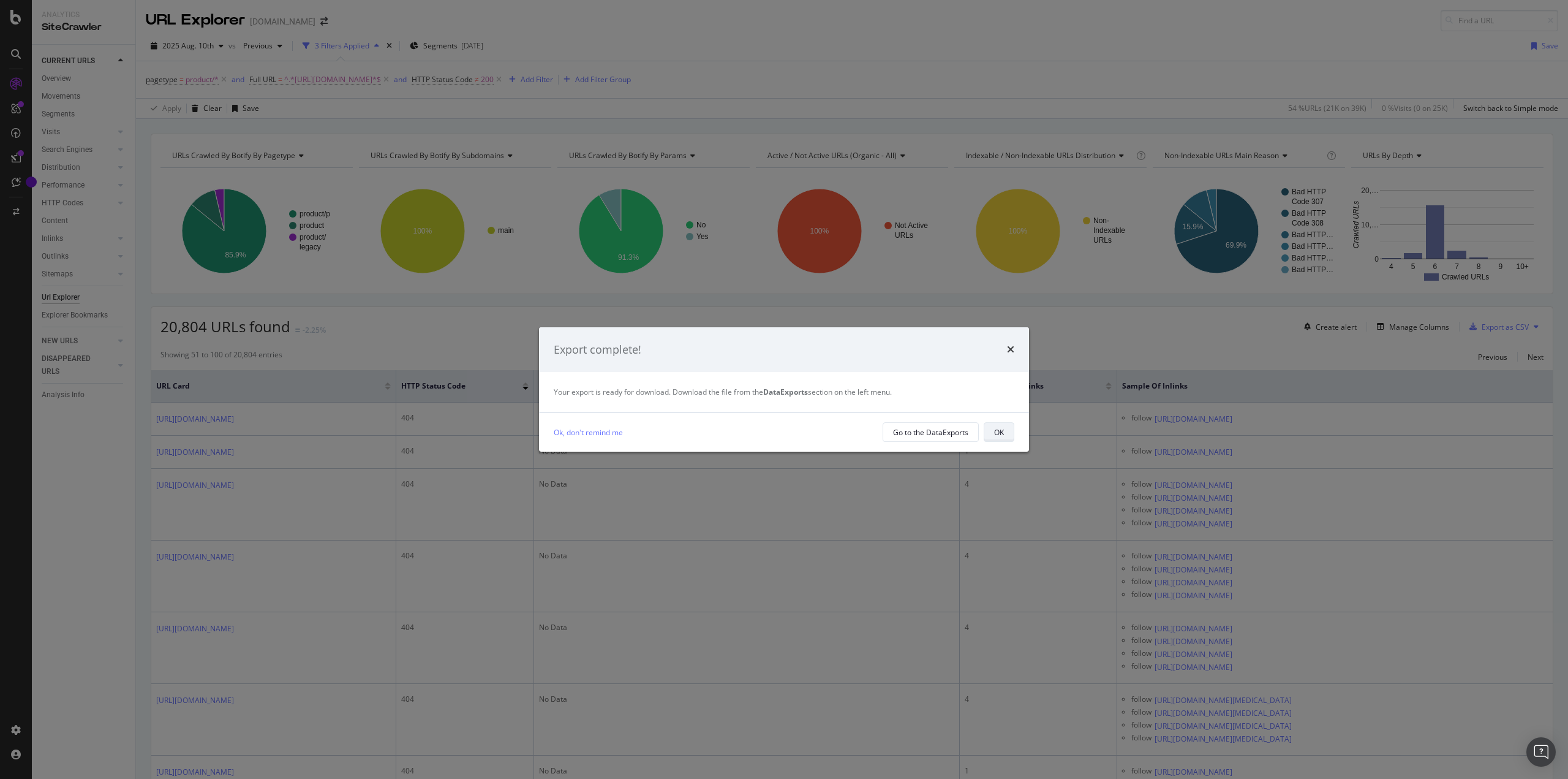
click at [999, 433] on div "OK" at bounding box center [999, 433] width 10 height 10
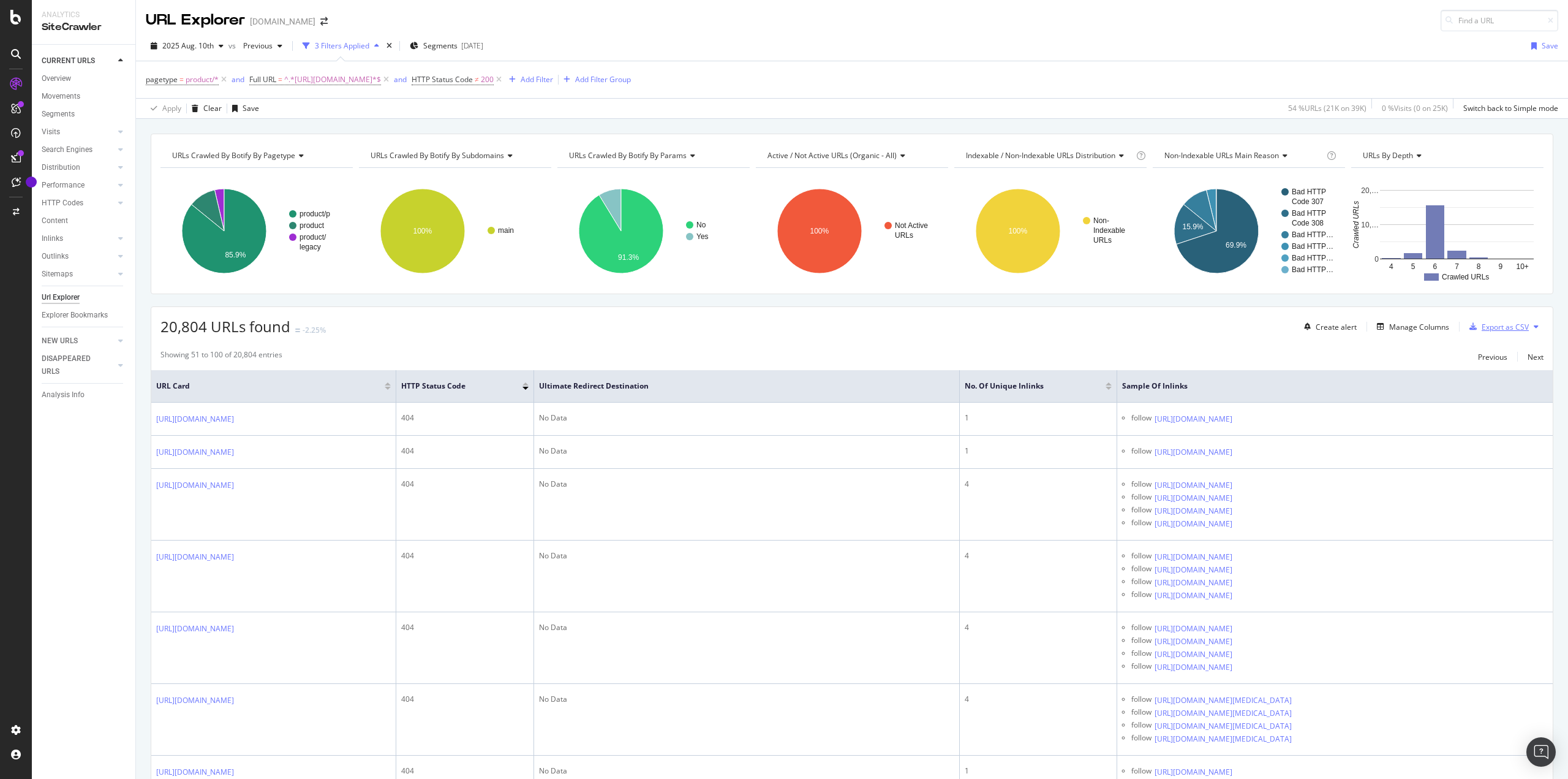
click at [1507, 324] on div "Export as CSV" at bounding box center [1505, 327] width 47 height 10
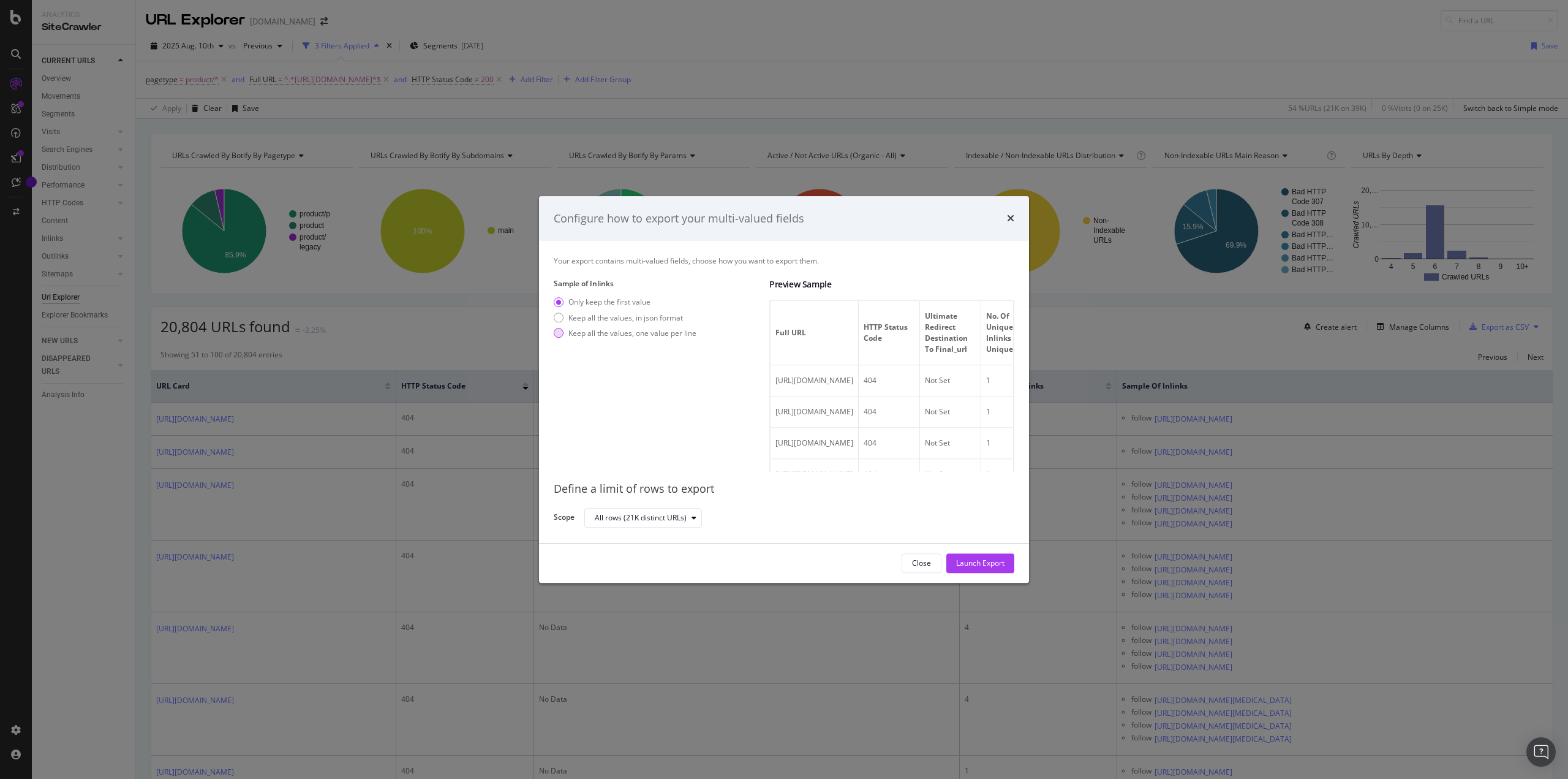
click at [624, 337] on div "Keep all the values, one value per line" at bounding box center [632, 333] width 128 height 10
click at [988, 564] on div "Launch Export" at bounding box center [980, 564] width 48 height 10
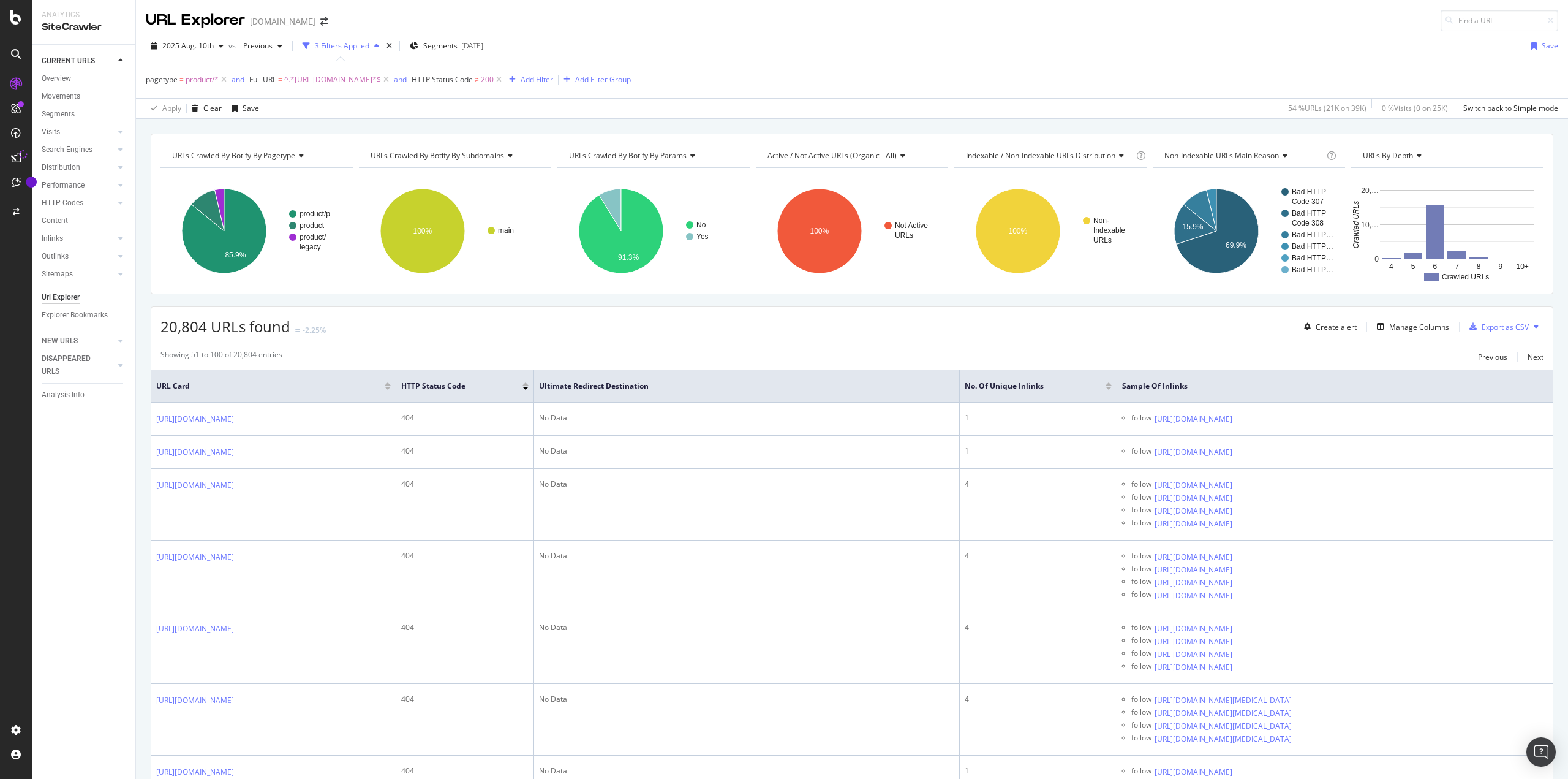
click at [1281, 157] on icon at bounding box center [1283, 156] width 9 height 7
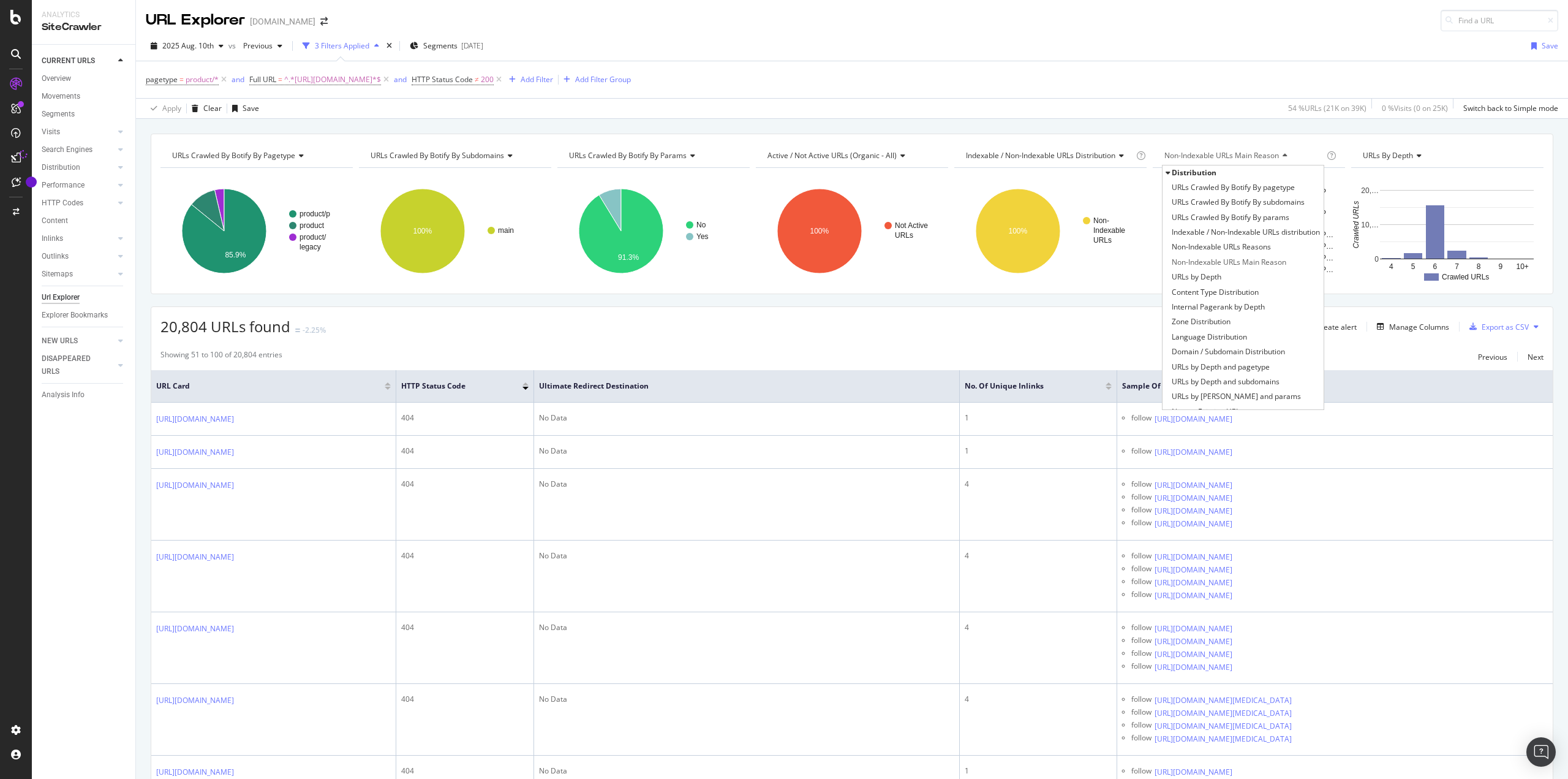
click at [1281, 157] on icon at bounding box center [1283, 156] width 9 height 7
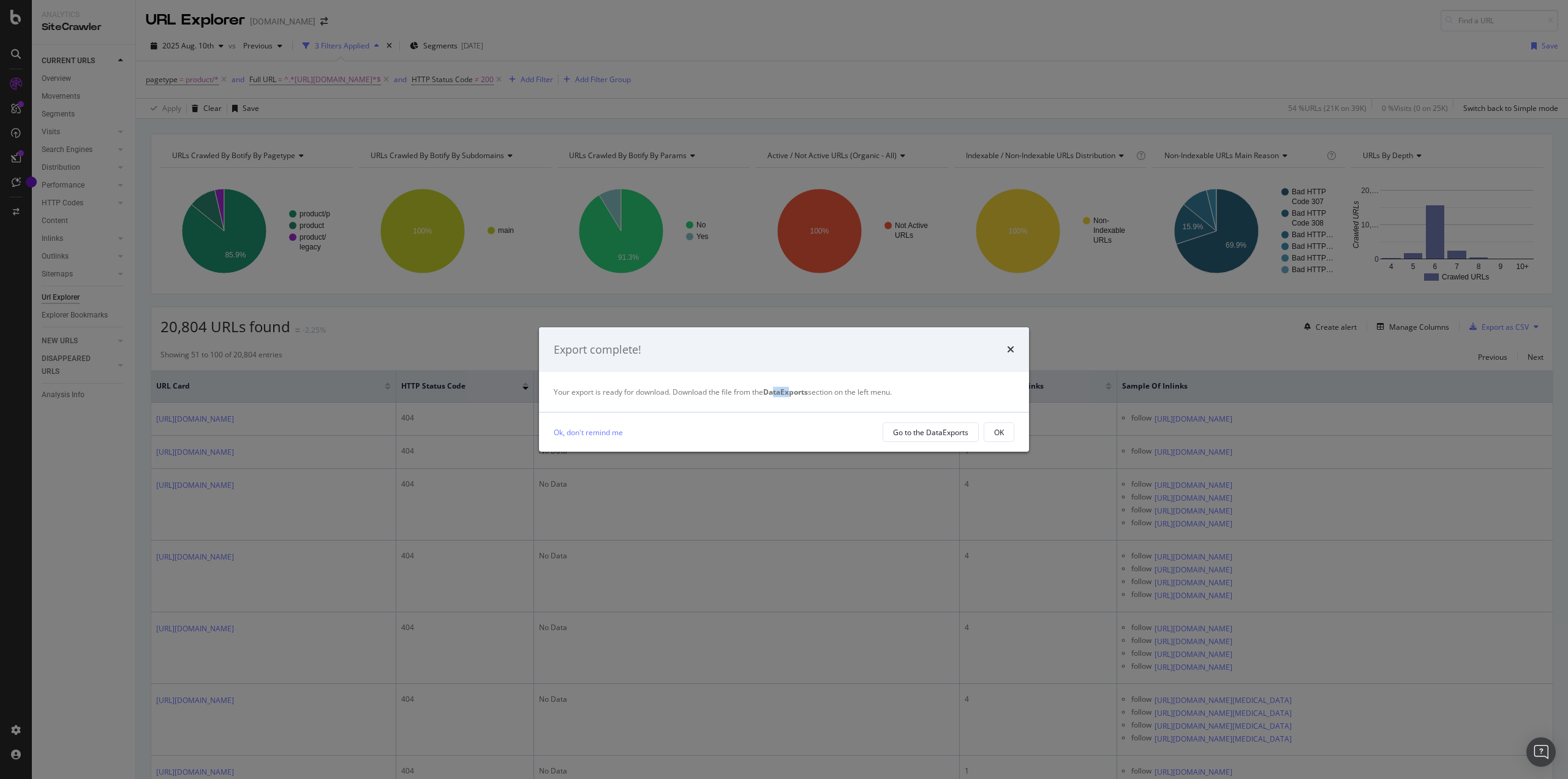
drag, startPoint x: 773, startPoint y: 395, endPoint x: 796, endPoint y: 394, distance: 23.0
click at [795, 394] on strong "DataExports" at bounding box center [785, 392] width 45 height 10
click at [1010, 352] on icon "times" at bounding box center [1010, 348] width 7 height 10
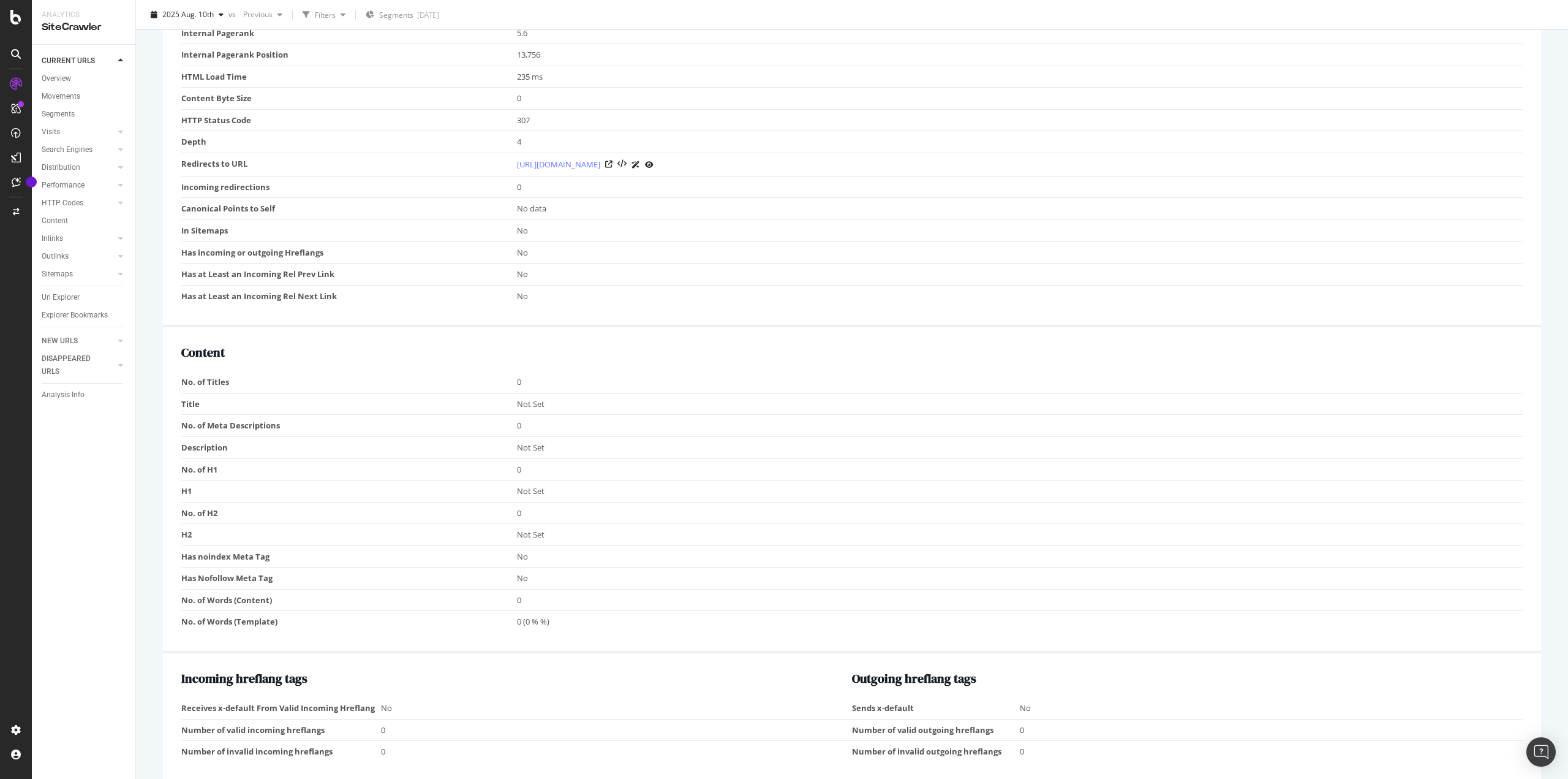
scroll to position [61, 0]
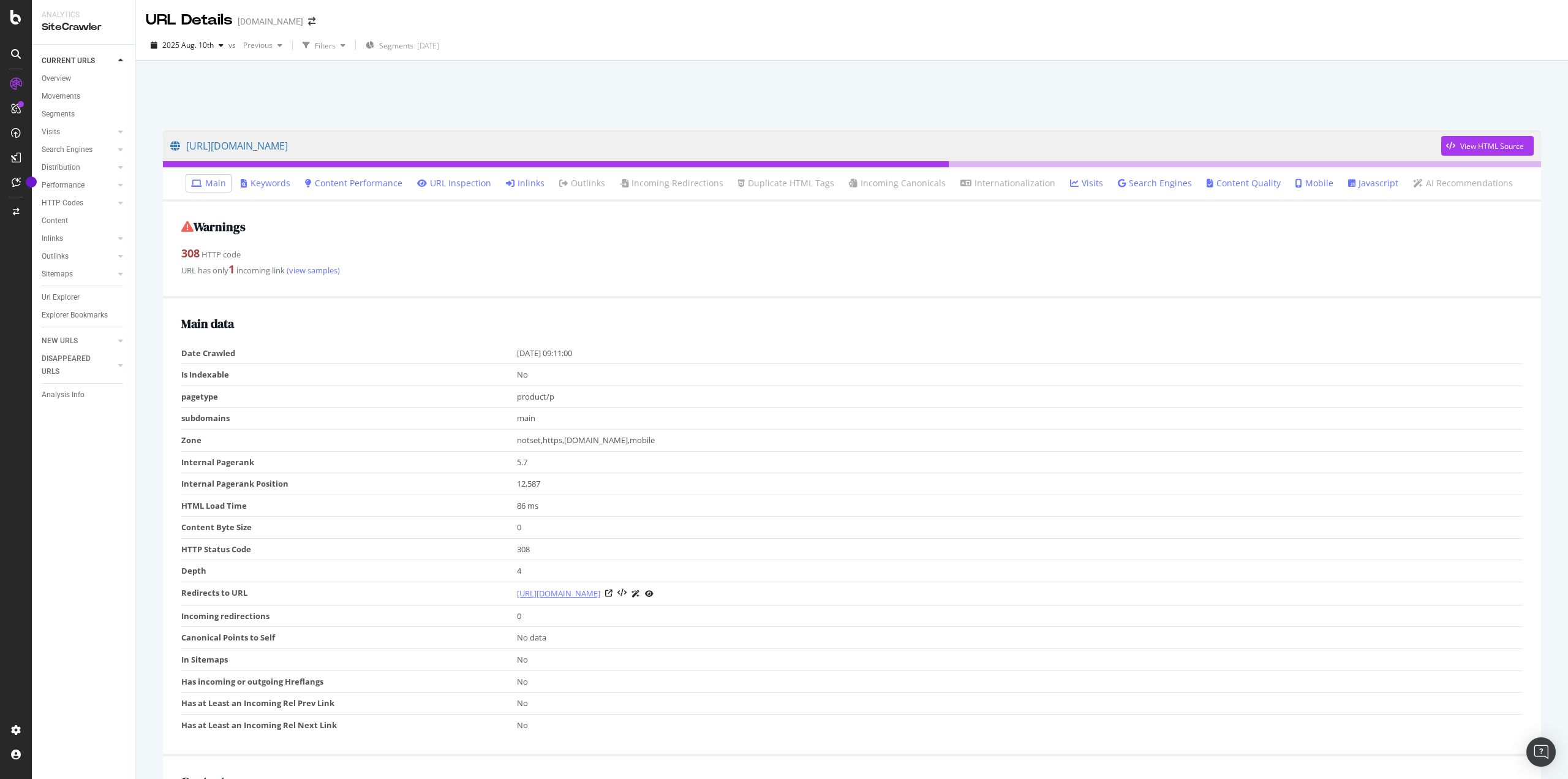
click at [600, 597] on link "https://www.ipsy.com/p/shaina-b-miami-cream-bronzer_pr-SHAICHK1054316?variantKe…" at bounding box center [559, 593] width 83 height 12
click at [476, 145] on link "https://www.ipsy.com/p/shaina-b-miami-cream-bronzer_p-lasgssh93dw717xn" at bounding box center [806, 146] width 1271 height 31
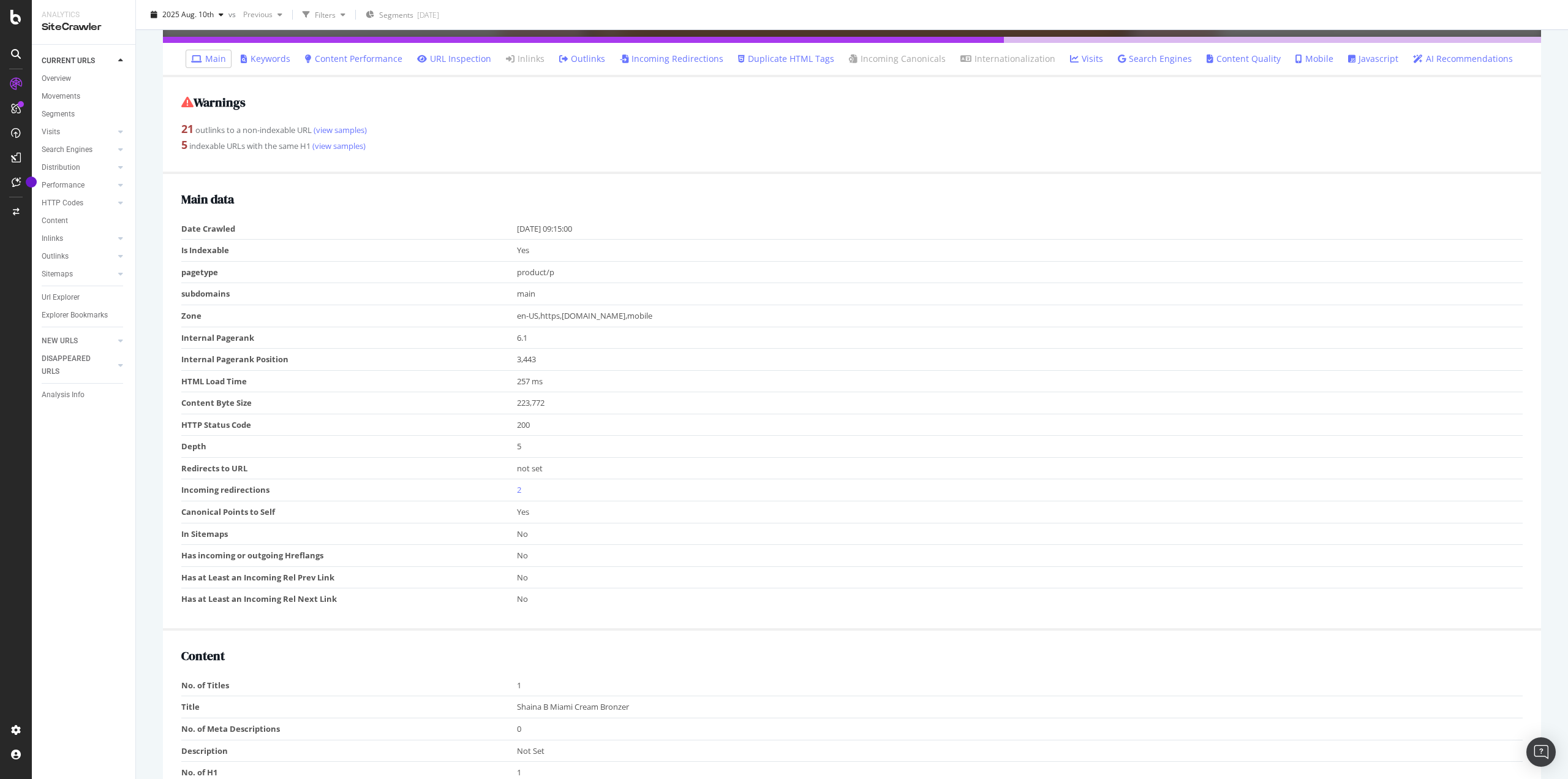
scroll to position [368, 0]
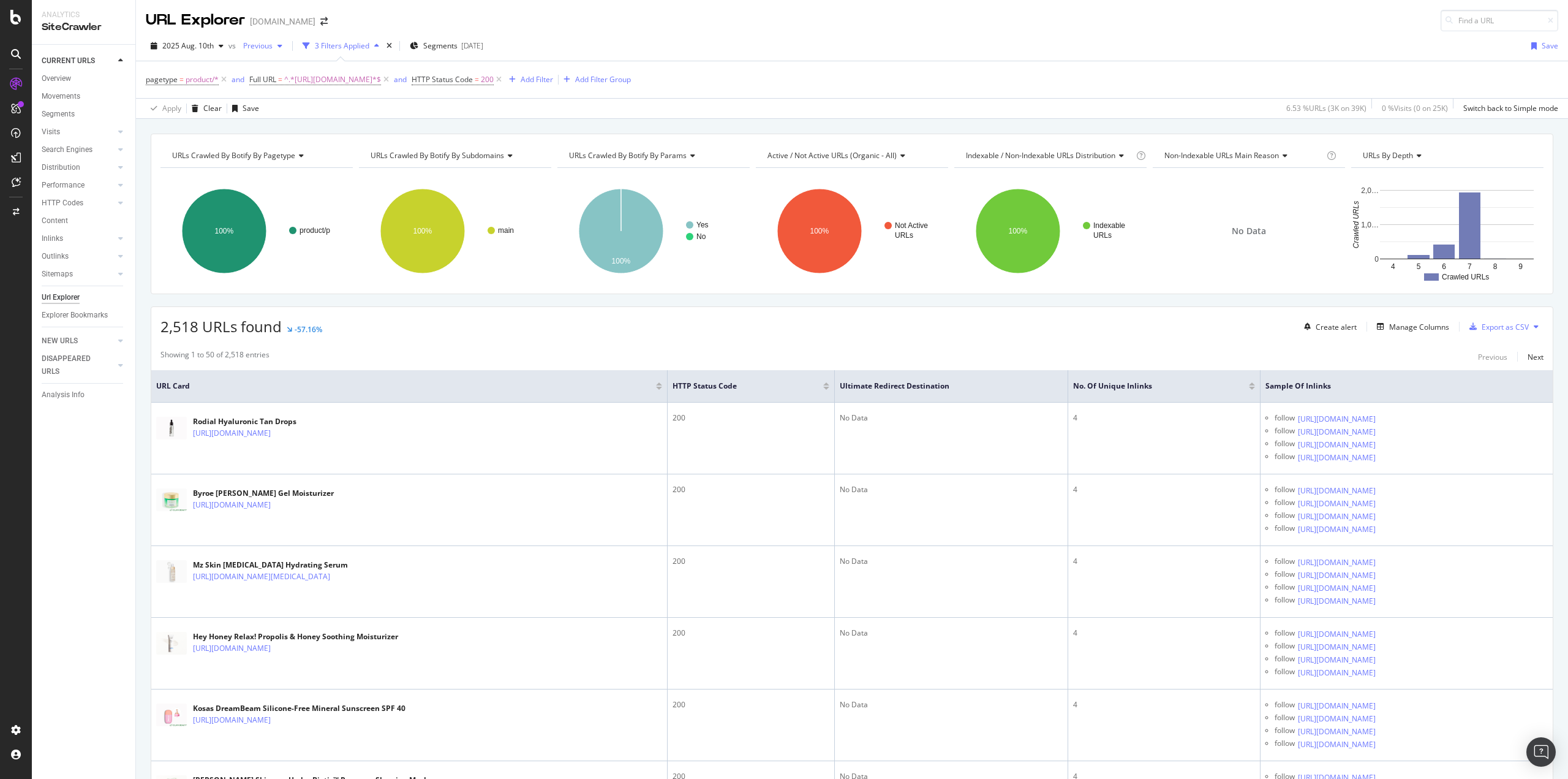
click at [267, 47] on span "Previous" at bounding box center [255, 45] width 34 height 10
click at [310, 92] on div "39.2K URLs" at bounding box center [329, 90] width 38 height 11
click at [874, 41] on div "[DATE] vs Previous 3 Filters Applied Segments [DATE] Save" at bounding box center [852, 48] width 1432 height 24
click at [268, 47] on span "Previous" at bounding box center [255, 45] width 34 height 10
